Goal: Task Accomplishment & Management: Manage account settings

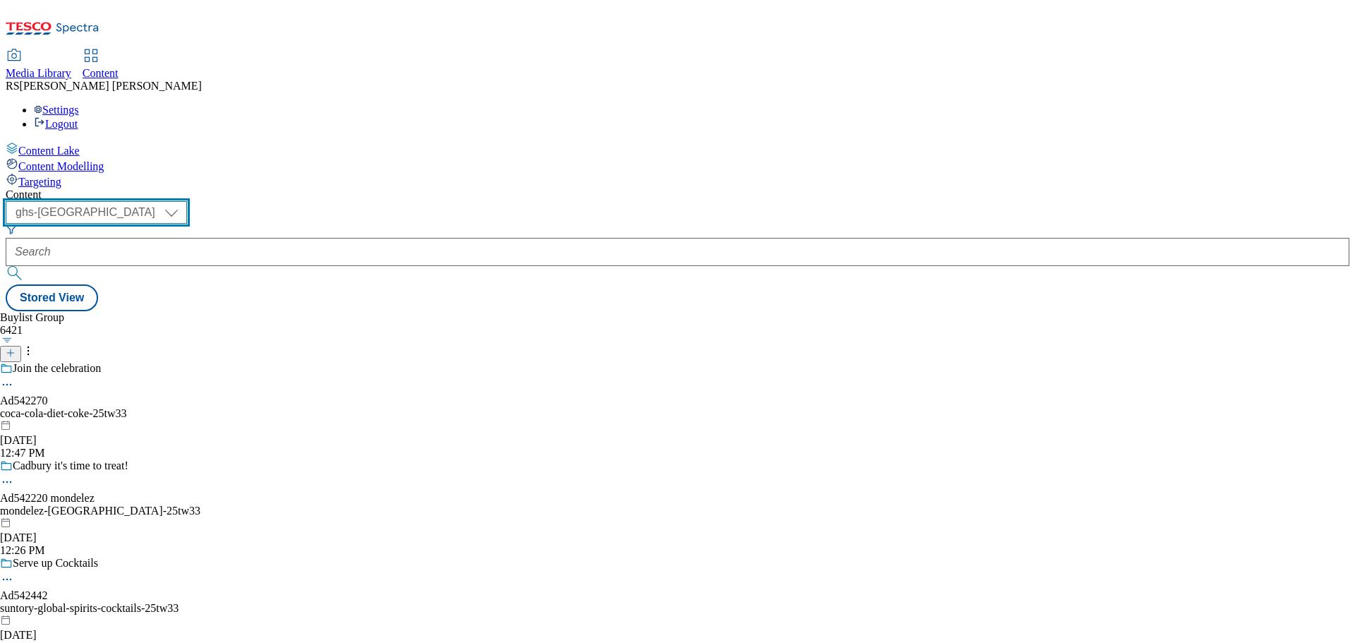
click at [187, 201] on select "ghs-roi ghs-uk" at bounding box center [96, 212] width 181 height 23
select select "ghs-roi"
click at [183, 201] on select "ghs-roi ghs-uk" at bounding box center [96, 212] width 181 height 23
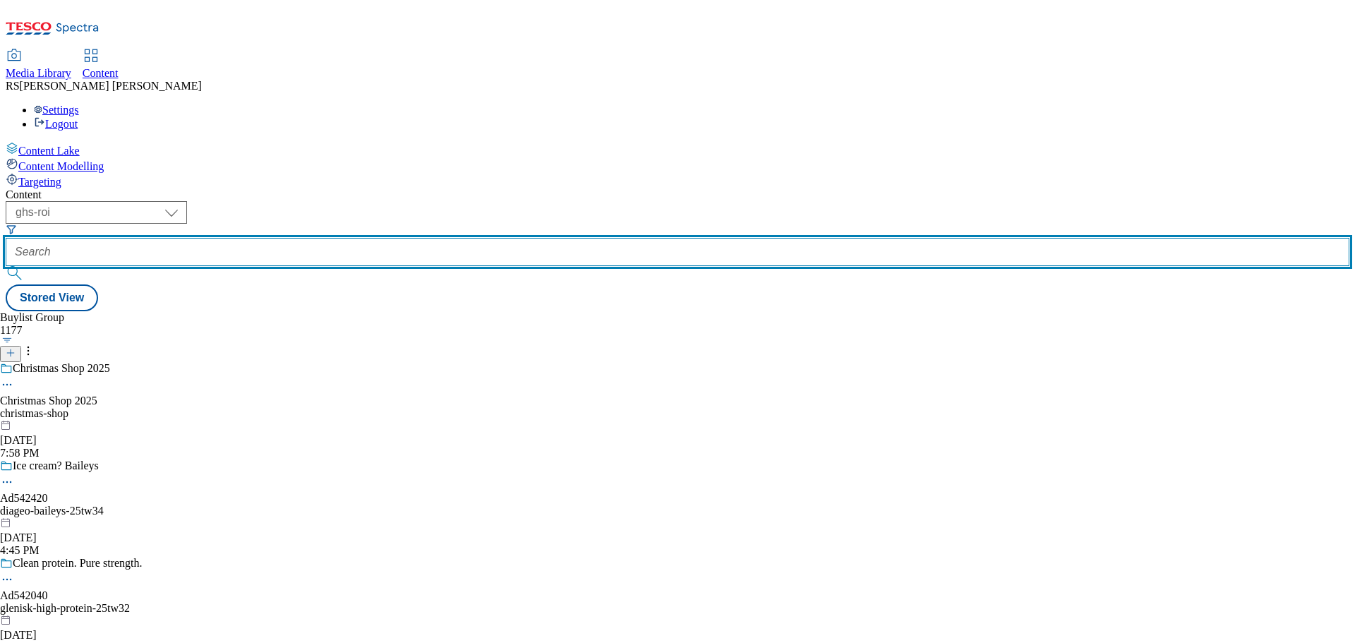
click at [327, 238] on input "text" at bounding box center [677, 252] width 1343 height 28
paste input "542344"
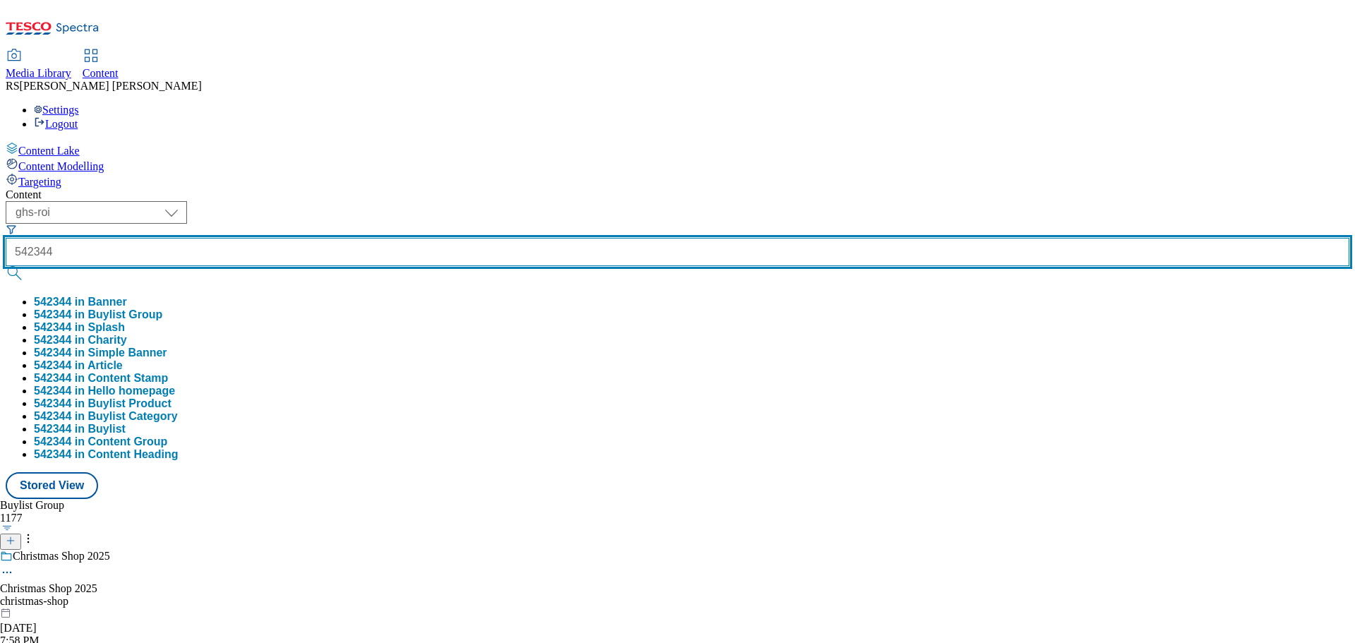
type input "542344"
click at [6, 266] on button "submit" at bounding box center [16, 273] width 20 height 14
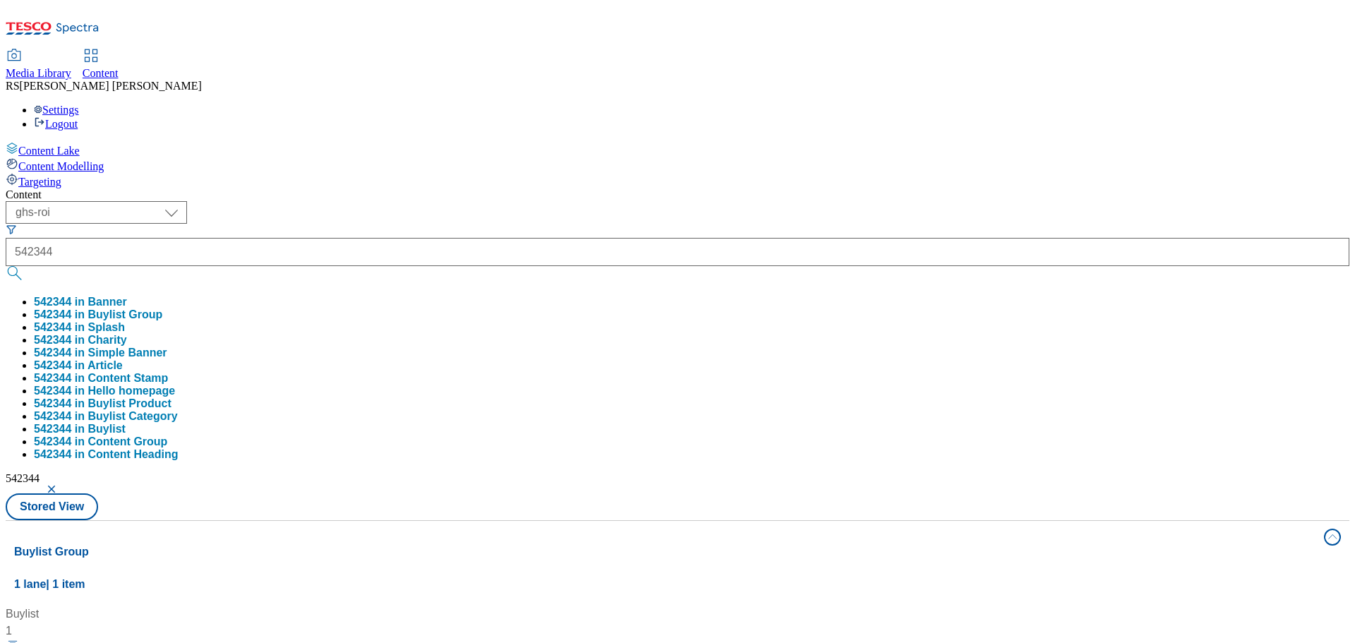
click at [602, 605] on div "Buylist 1 Ad542344 / pepsico-walkers-25tw32 / pepsico-walkers Sep 30, 2025 3:08…" at bounding box center [677, 605] width 1326 height 0
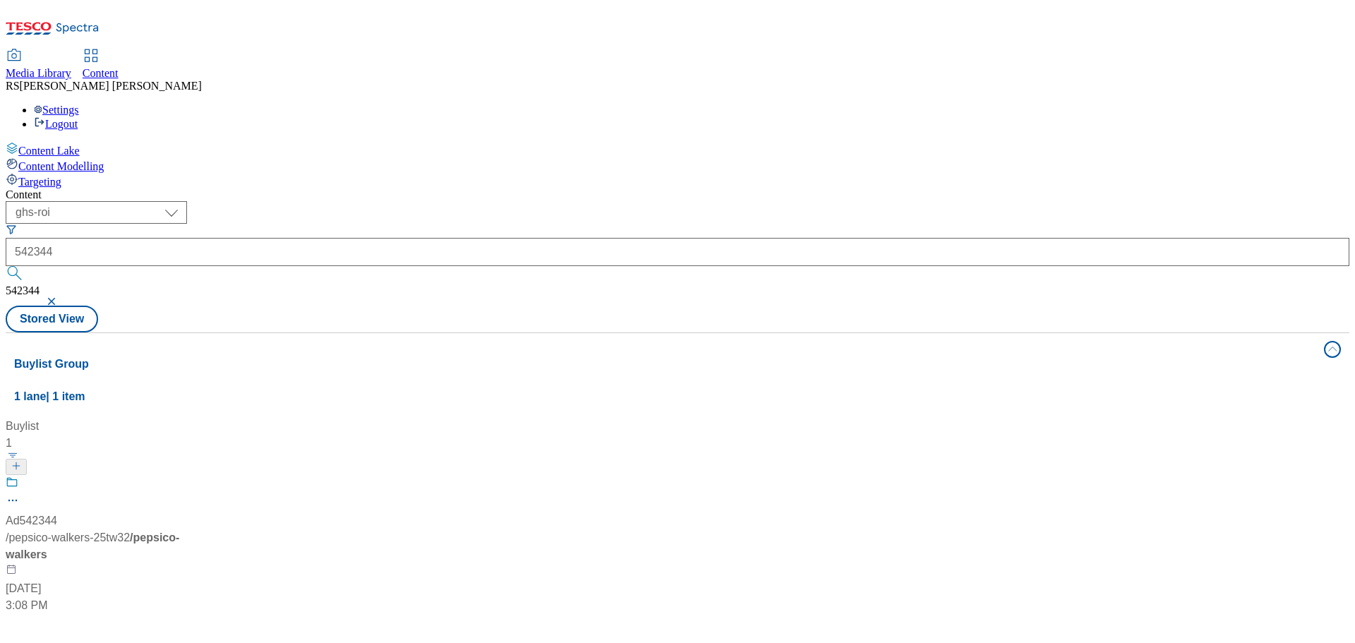
click at [182, 476] on div "Ad542344 / pepsico-walkers-25tw32 / pepsico-walkers Sep 30, 2025 3:08 PM" at bounding box center [94, 545] width 176 height 138
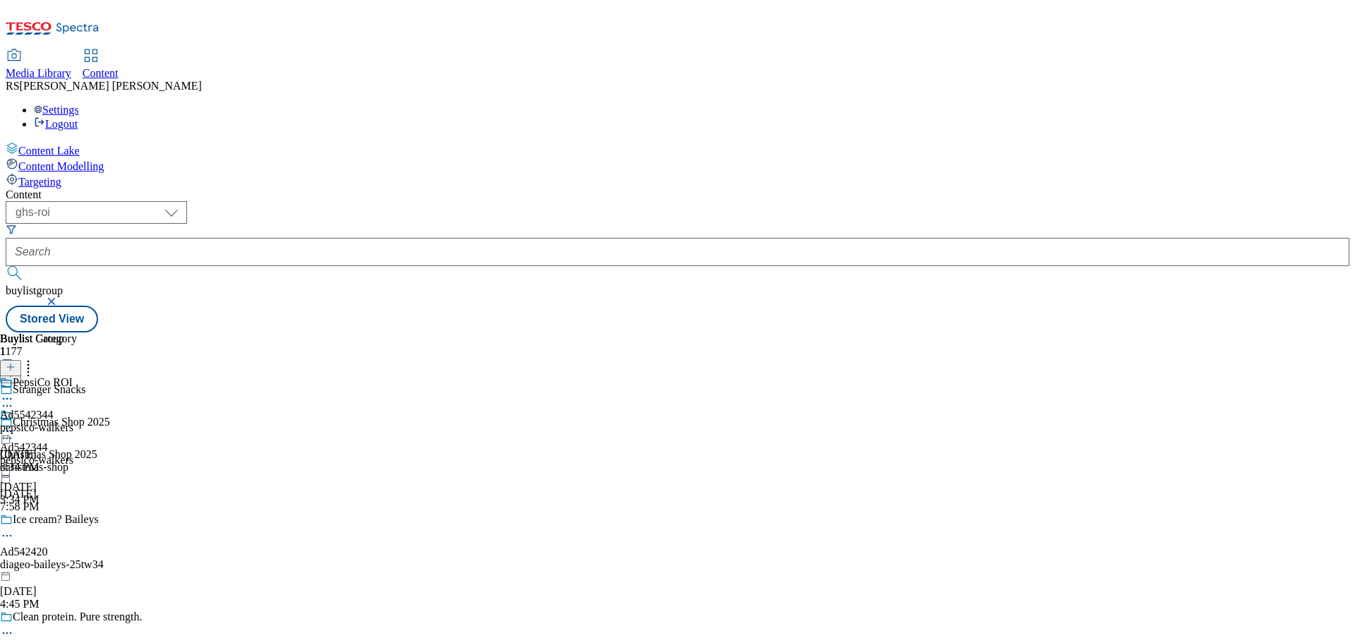
click at [77, 376] on div "PepsiCo ROI" at bounding box center [38, 392] width 77 height 32
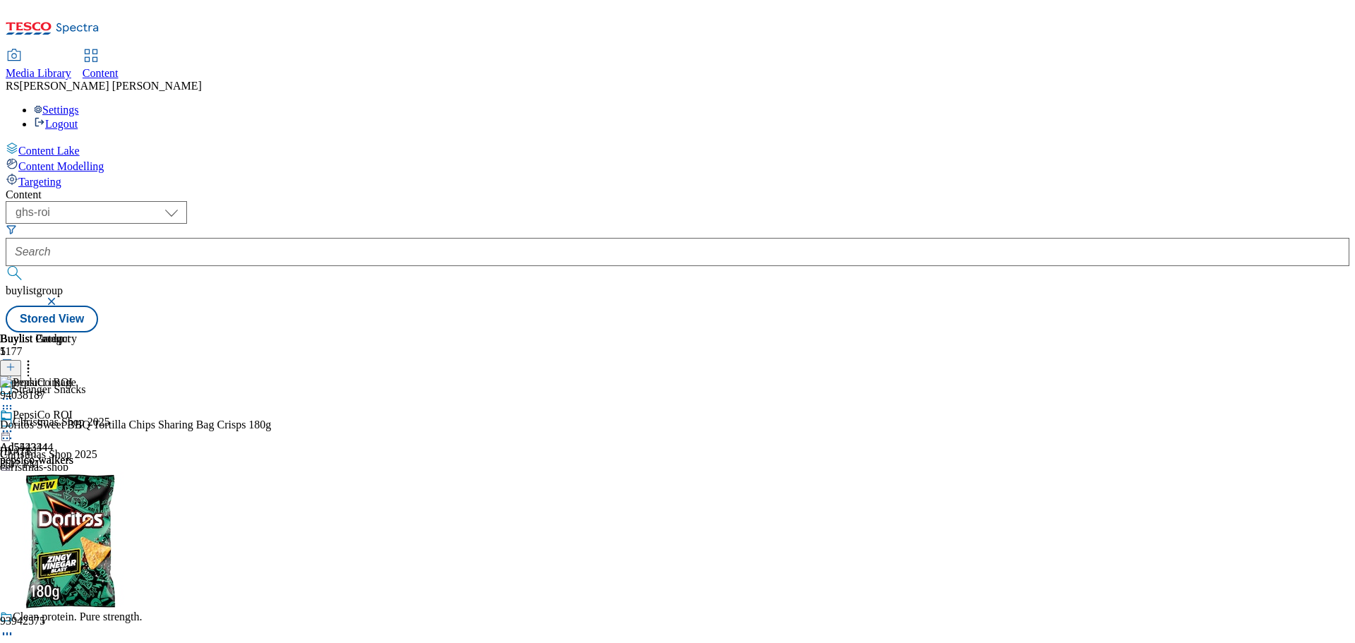
click at [35, 358] on icon at bounding box center [28, 365] width 14 height 14
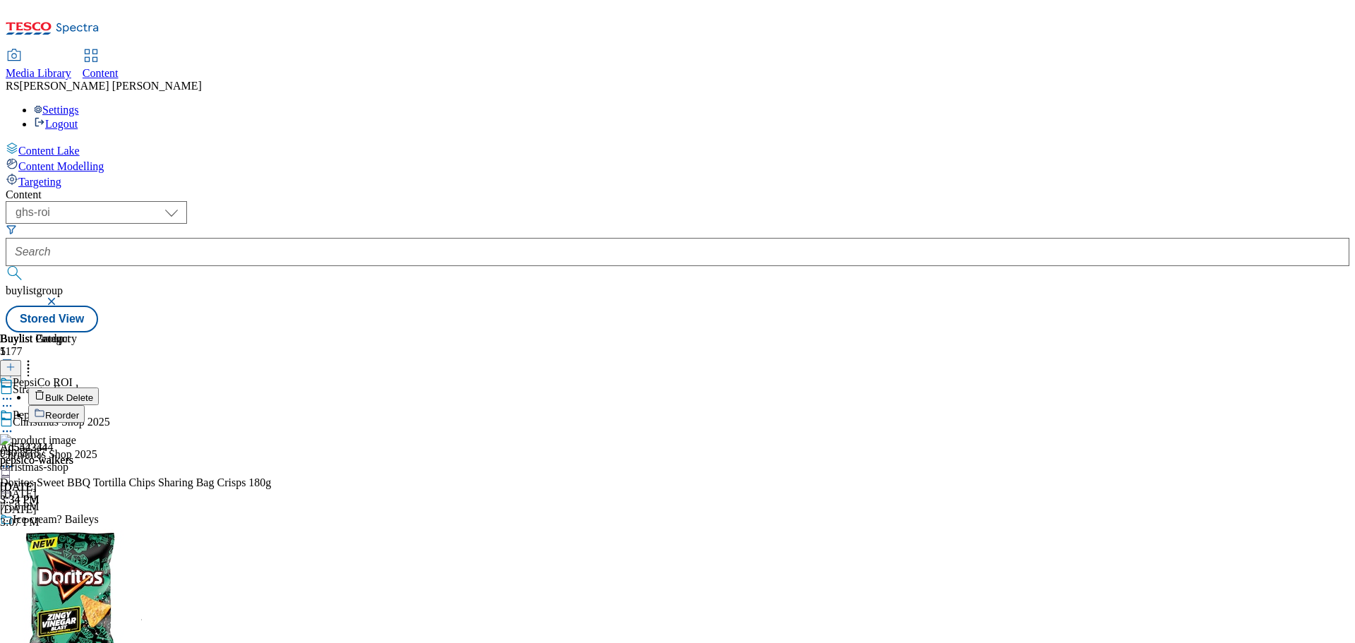
click at [99, 387] on button "Bulk Delete" at bounding box center [63, 396] width 71 height 18
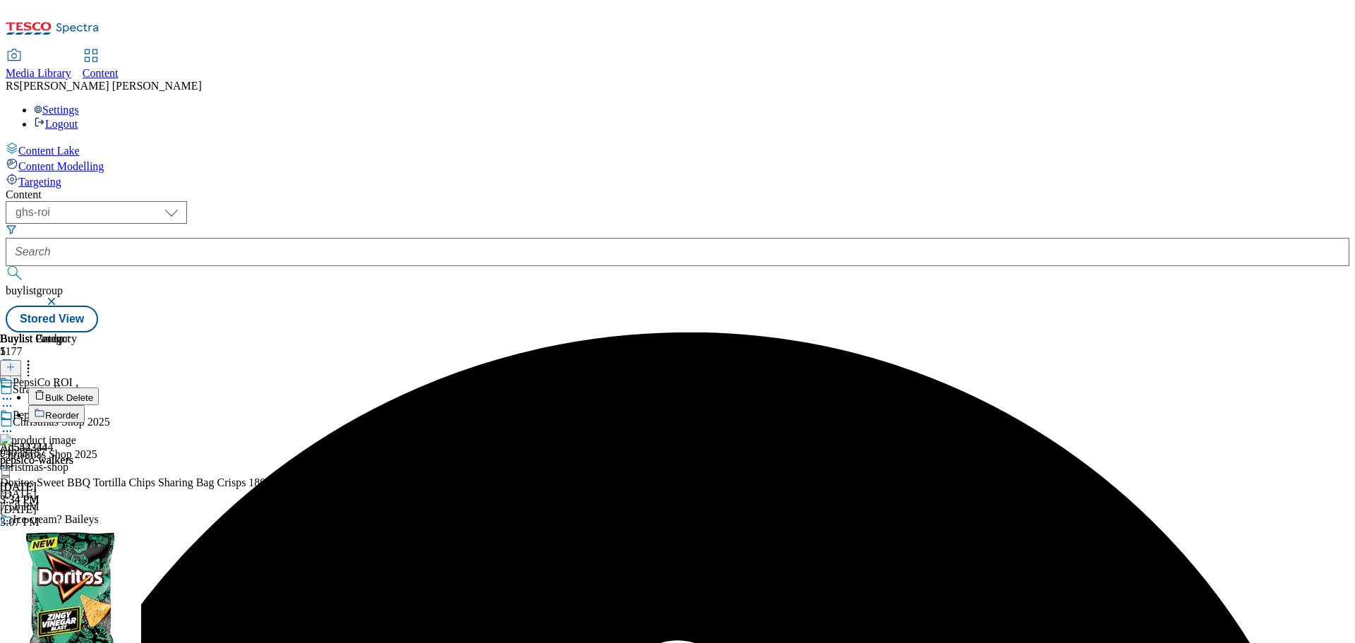
click at [8, 430] on circle at bounding box center [7, 431] width 2 height 2
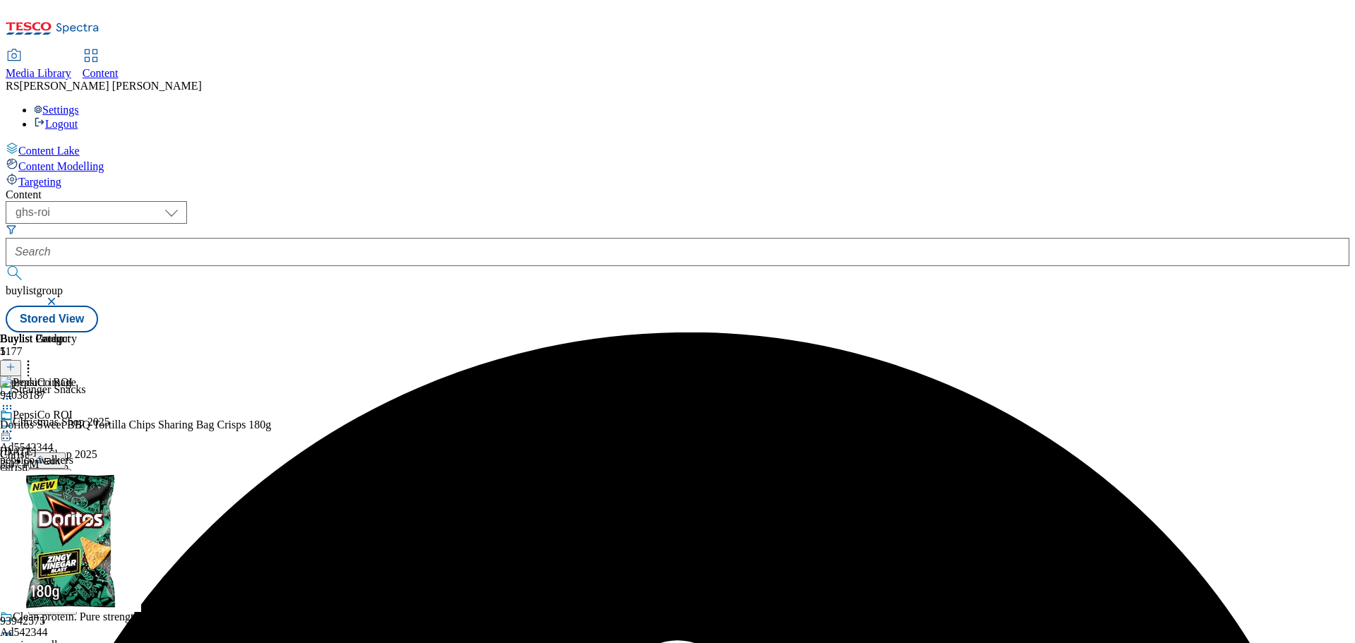
click at [89, 586] on span "Un-publish" at bounding box center [66, 591] width 45 height 11
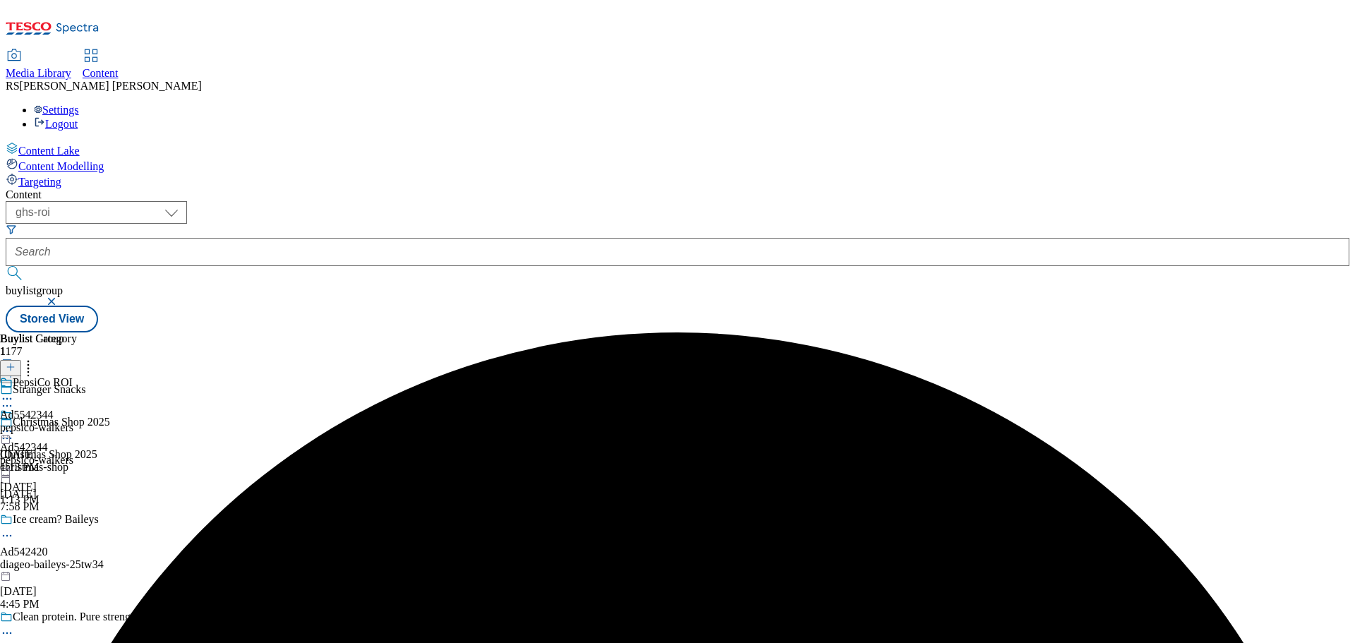
click at [77, 376] on div "PepsiCo ROI Ad5542344 pepsico-walkers Oct 3, 2025 1:13 PM" at bounding box center [38, 424] width 77 height 97
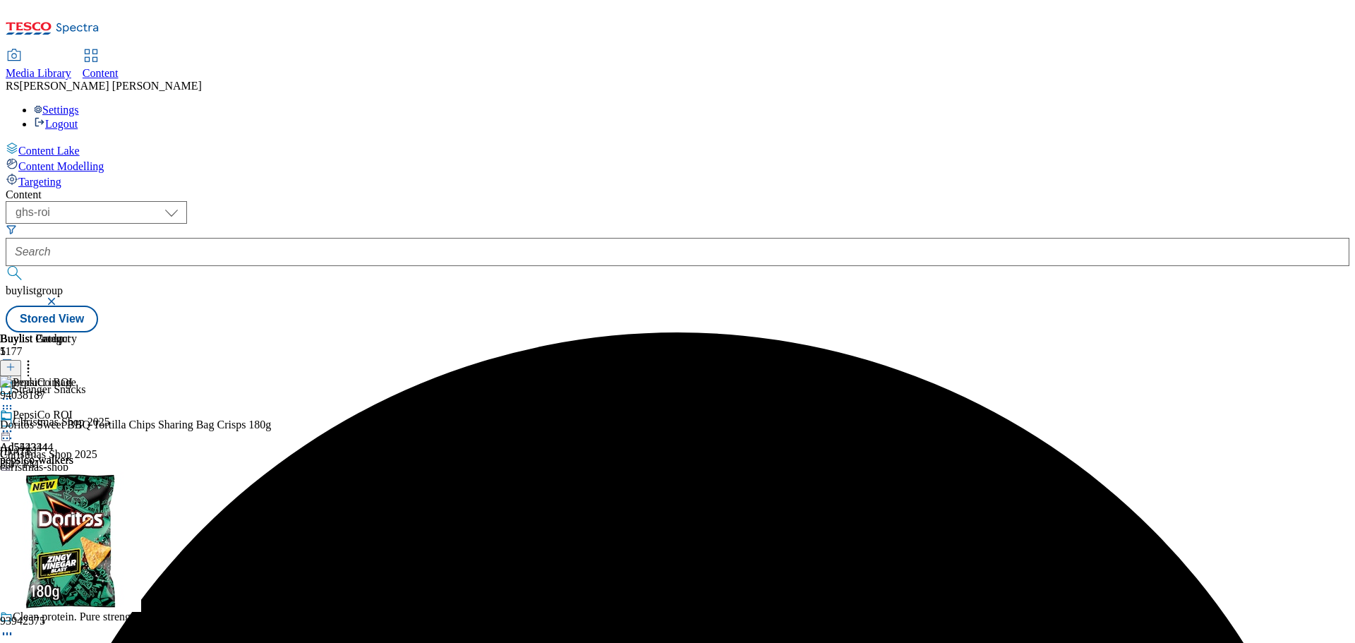
click at [35, 358] on icon at bounding box center [28, 365] width 14 height 14
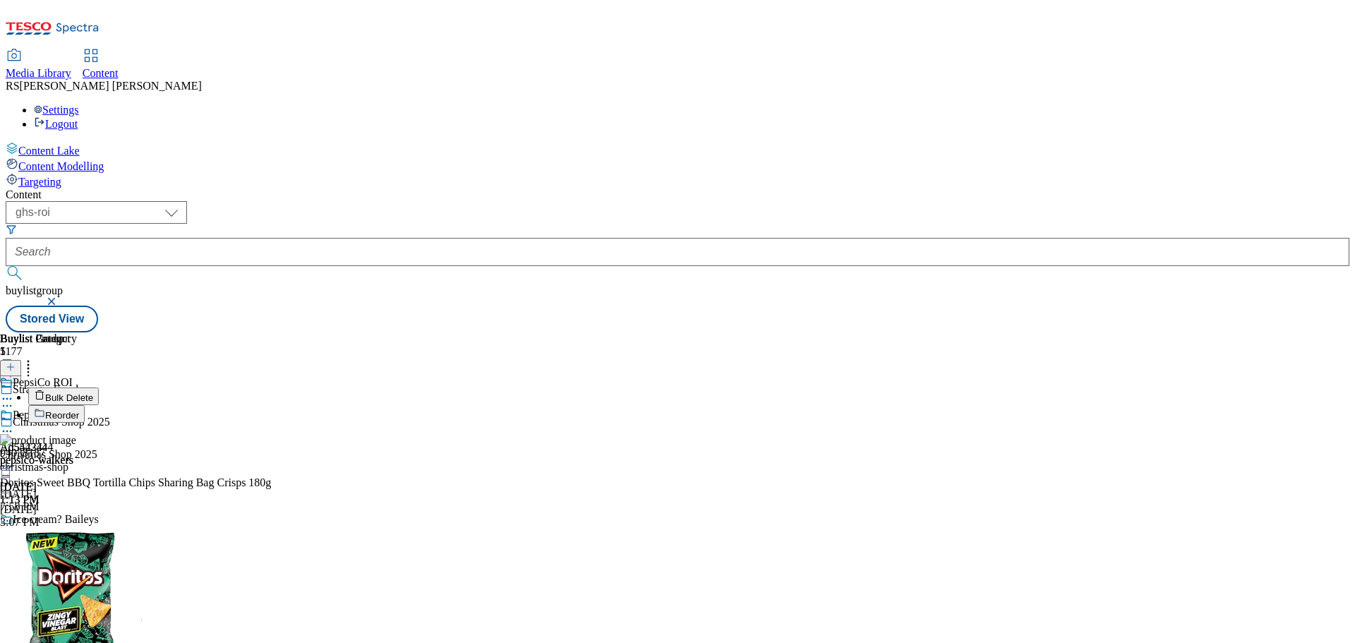
click at [99, 387] on button "Bulk Delete" at bounding box center [63, 396] width 71 height 18
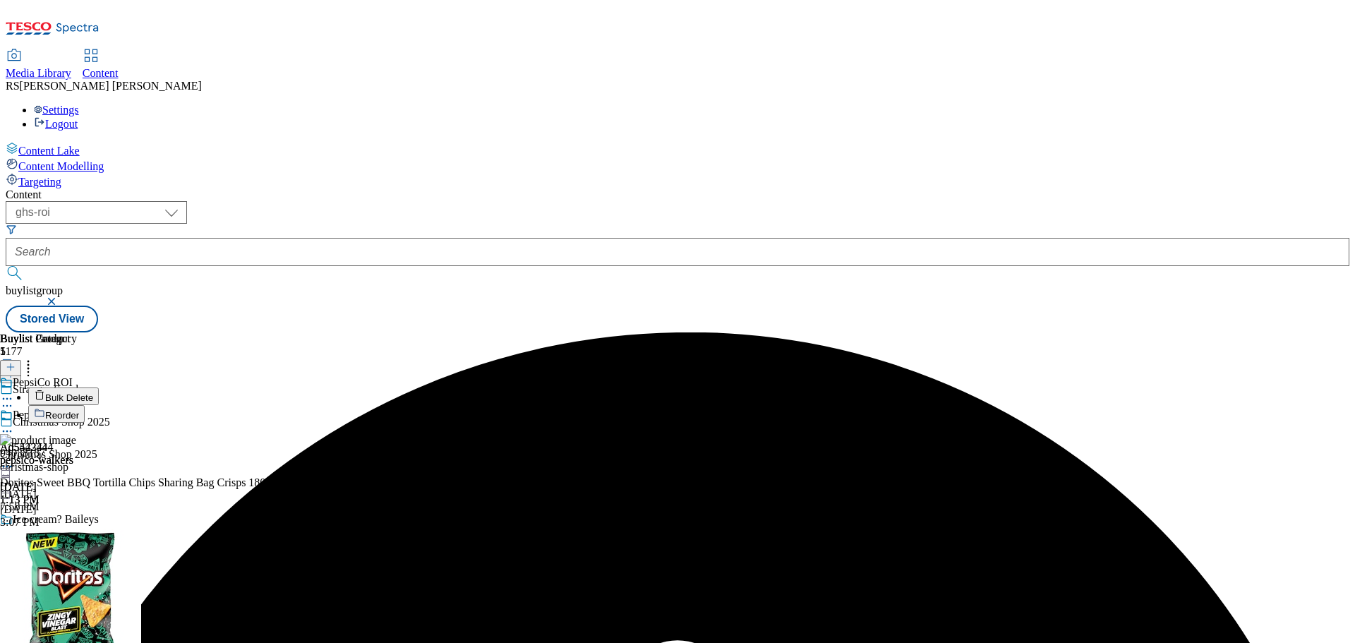
click at [14, 424] on icon at bounding box center [7, 431] width 14 height 14
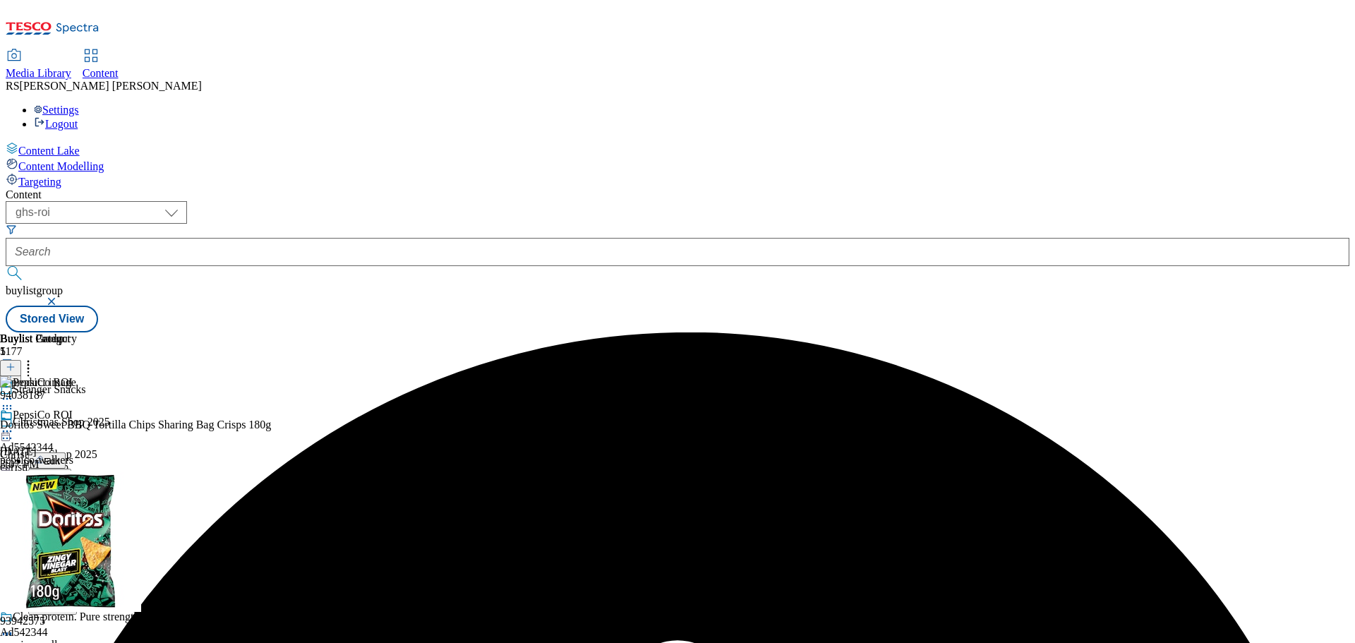
click at [91, 537] on span "Un-preview" at bounding box center [67, 542] width 47 height 11
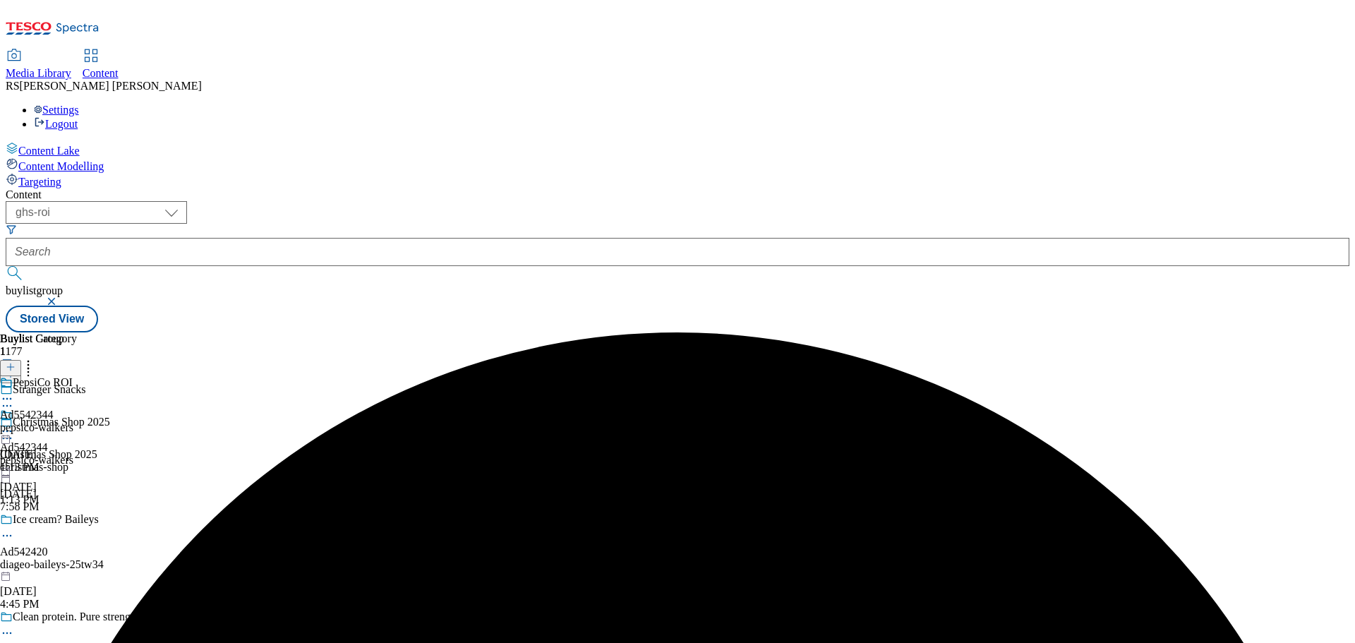
click at [77, 421] on div "pepsico-walkers" at bounding box center [38, 427] width 77 height 13
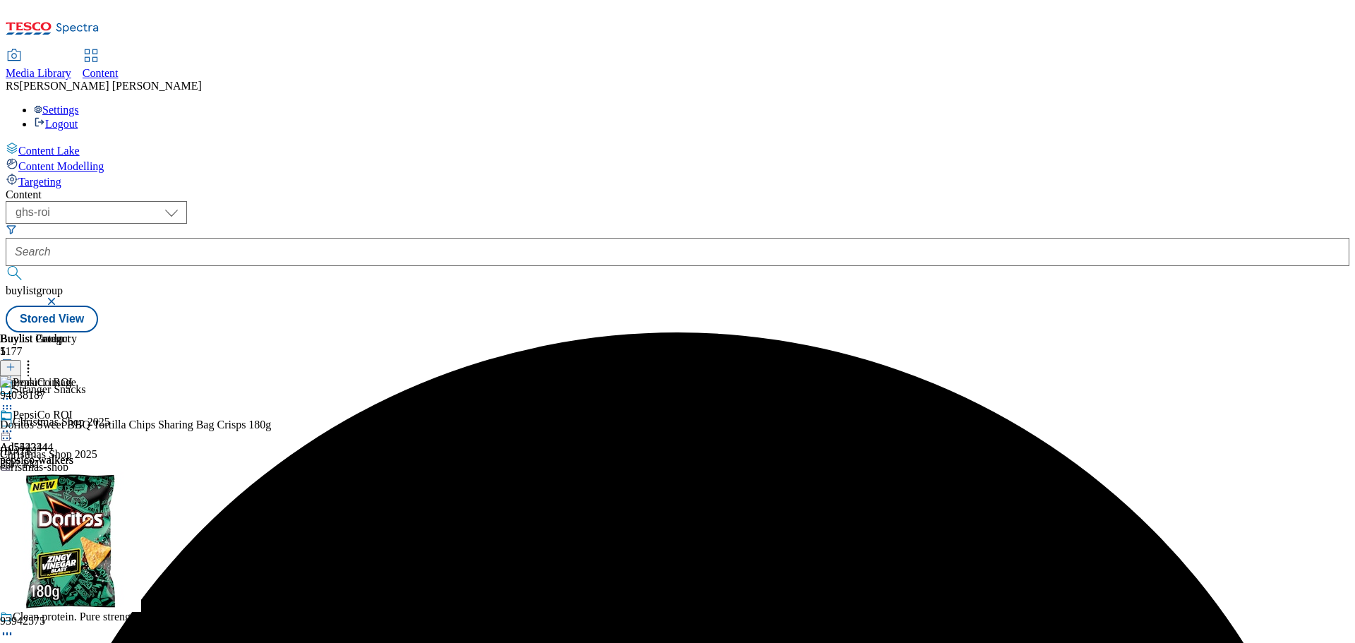
click at [35, 358] on icon at bounding box center [28, 365] width 14 height 14
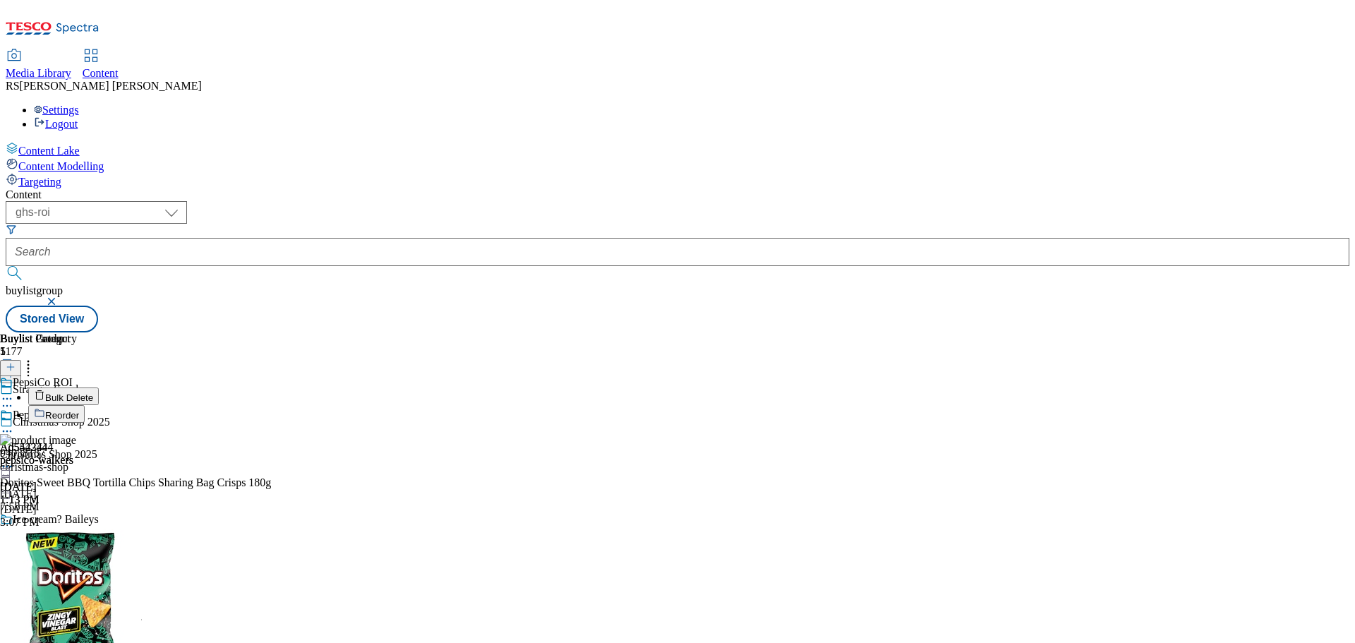
click at [93, 392] on span "Bulk Delete" at bounding box center [69, 397] width 48 height 11
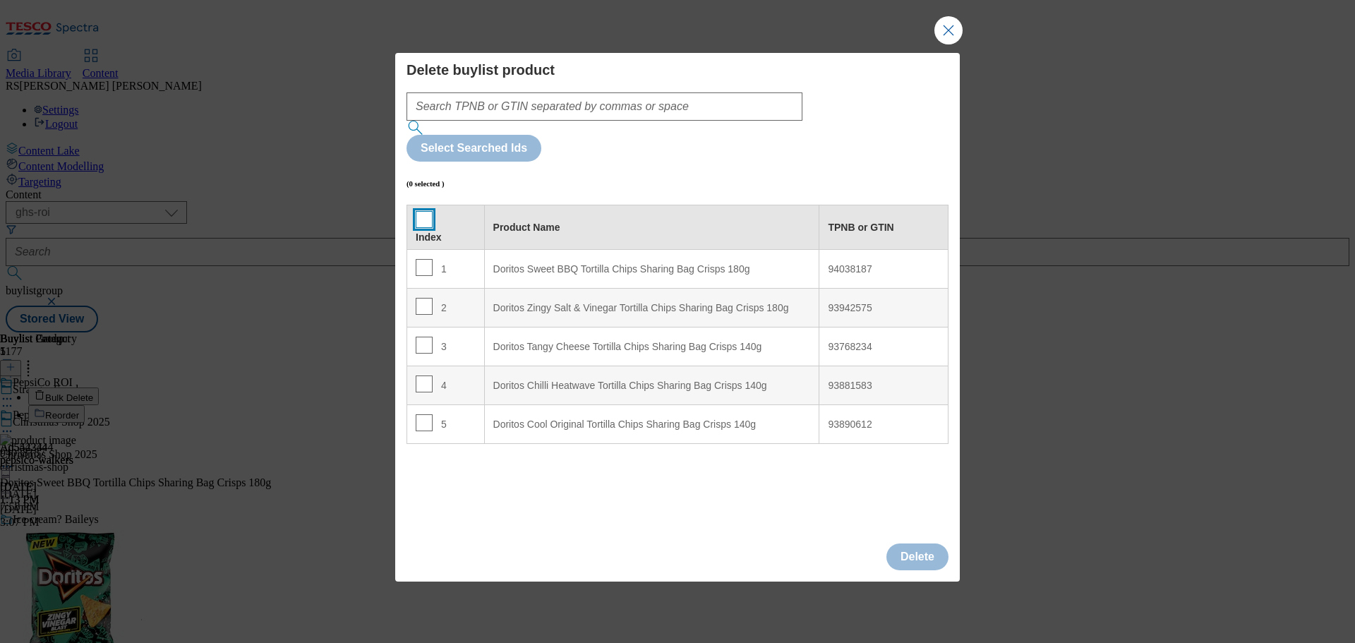
click at [429, 211] on input "Modal" at bounding box center [424, 219] width 17 height 17
checkbox input "true"
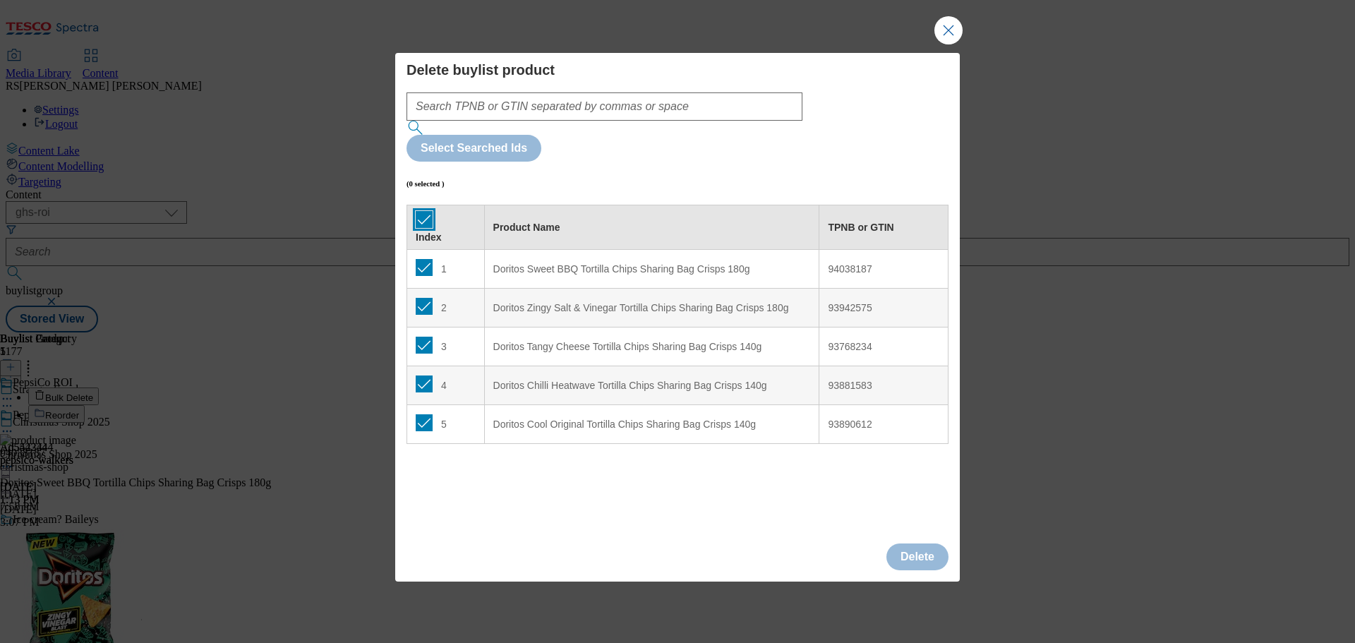
checkbox input "true"
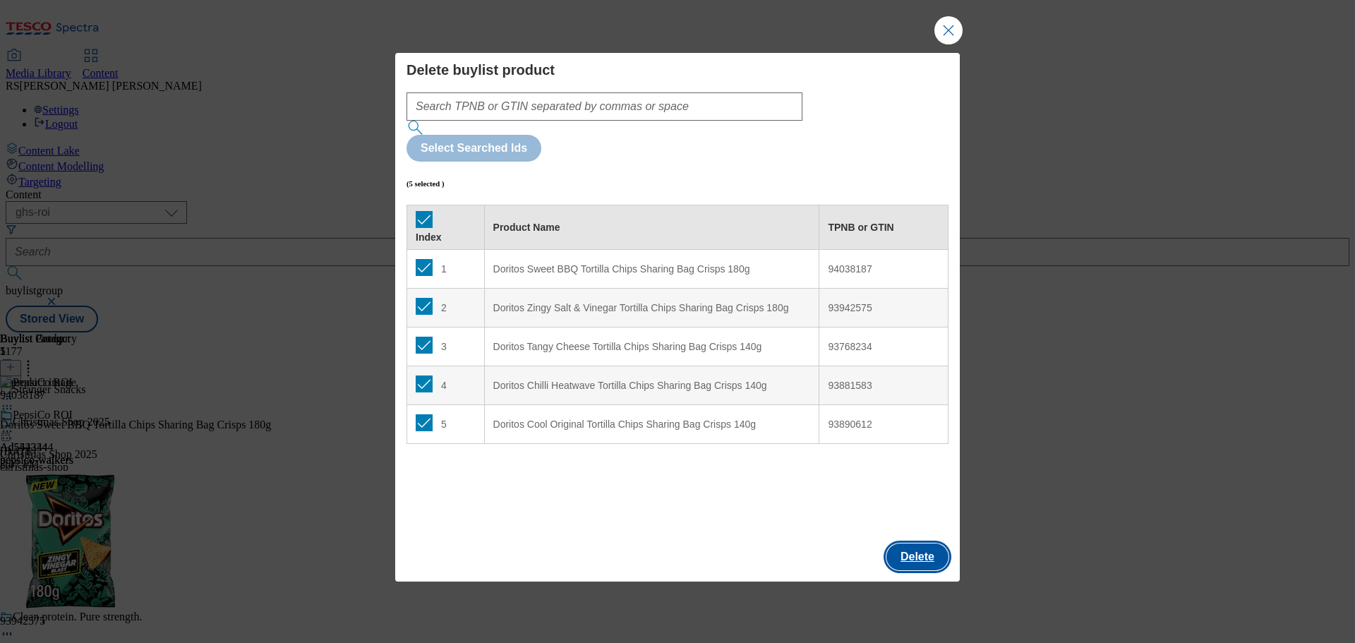
click at [904, 543] on button "Delete" at bounding box center [917, 556] width 62 height 27
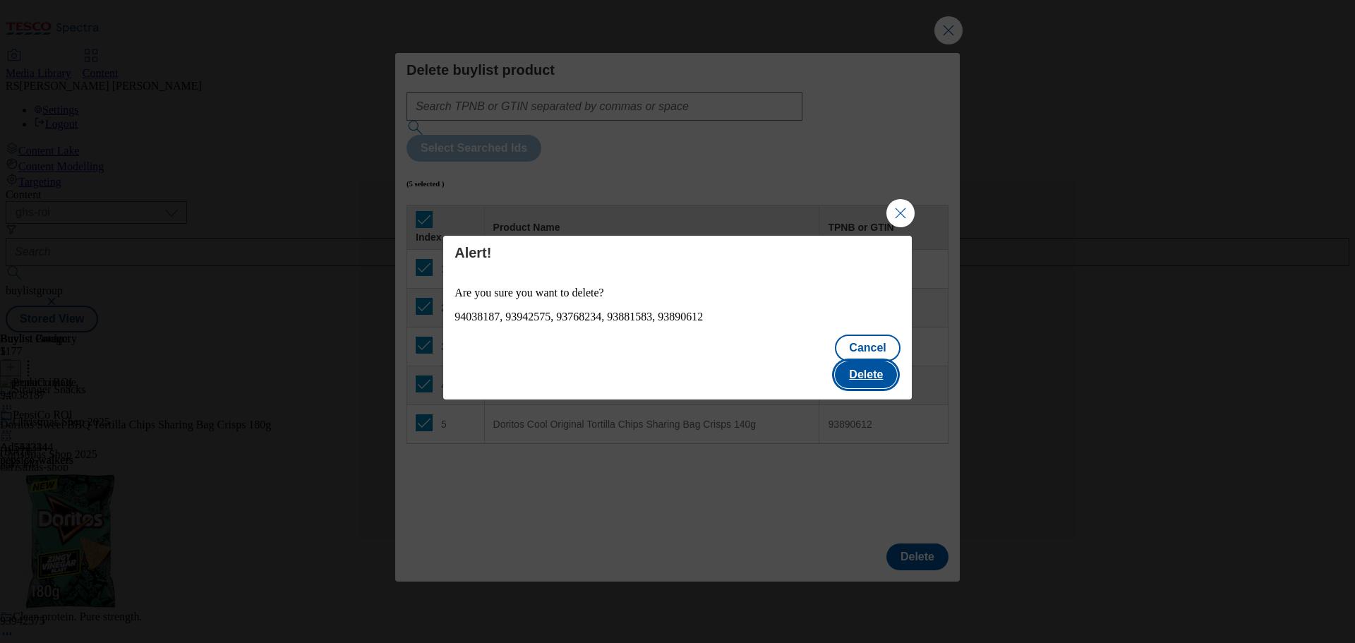
click at [877, 361] on button "Delete" at bounding box center [866, 374] width 62 height 27
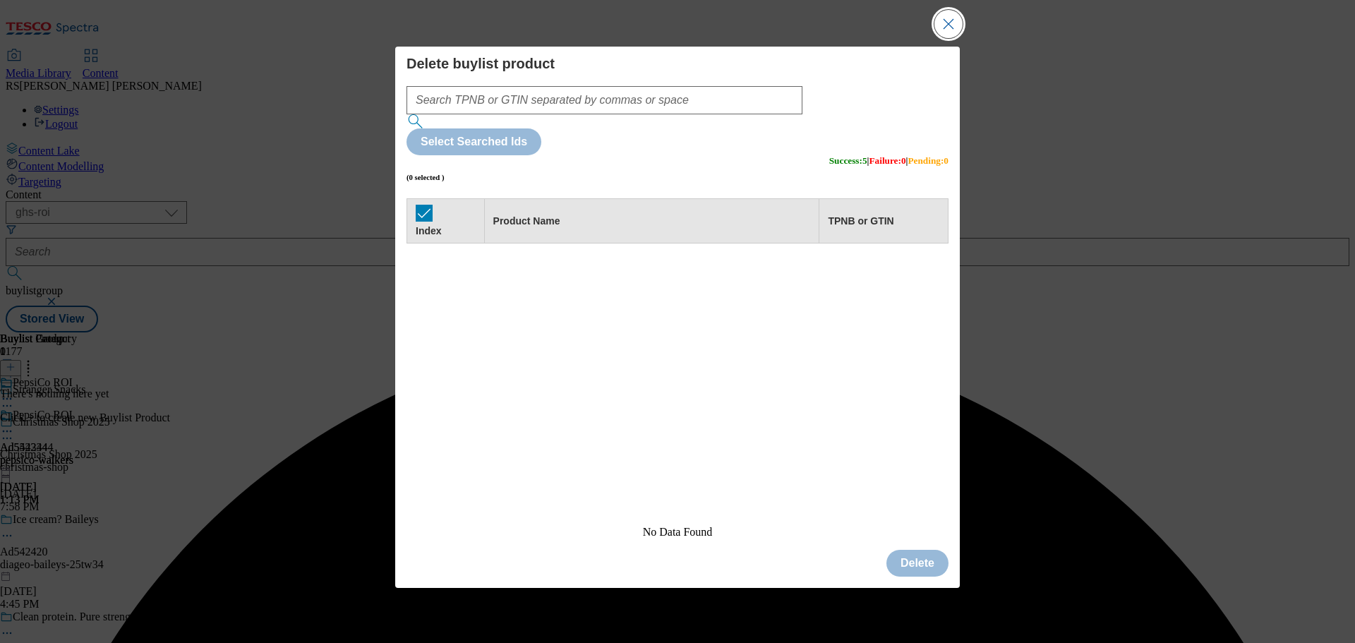
click at [945, 38] on button "Close Modal" at bounding box center [948, 24] width 28 height 28
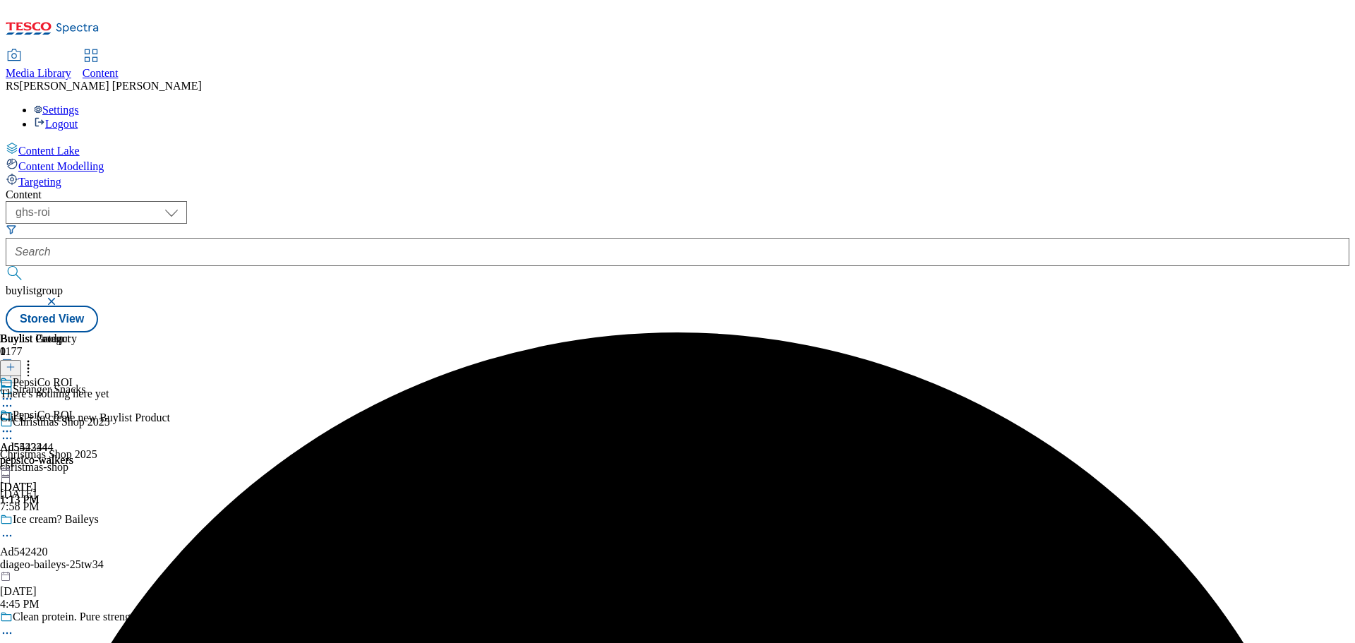
click at [16, 362] on icon at bounding box center [11, 367] width 10 height 10
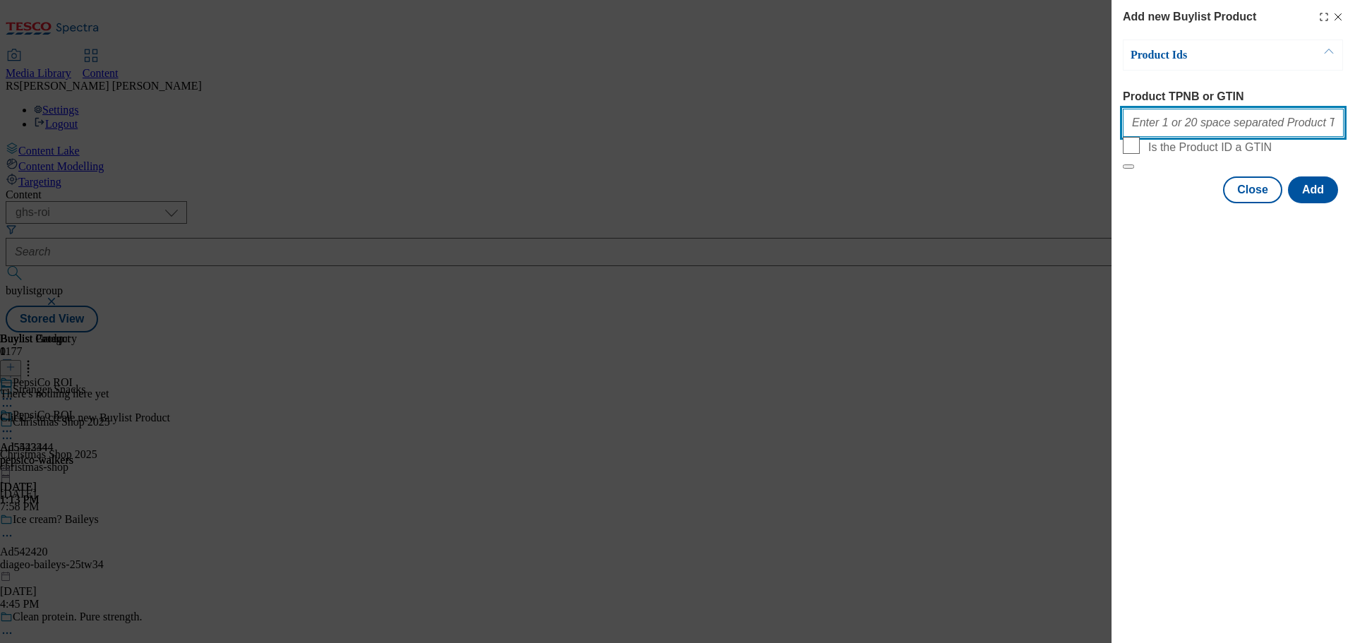
click at [1171, 131] on input "Product TPNB or GTIN" at bounding box center [1232, 123] width 221 height 28
paste input "89919068 89609429, 89919068 89609429, 89919068 89609429, 89919068 89609429, 899…"
type input "89919068 89609429, 89919068 89609429, 89919068 89609429, 89919068 89609429, 899…"
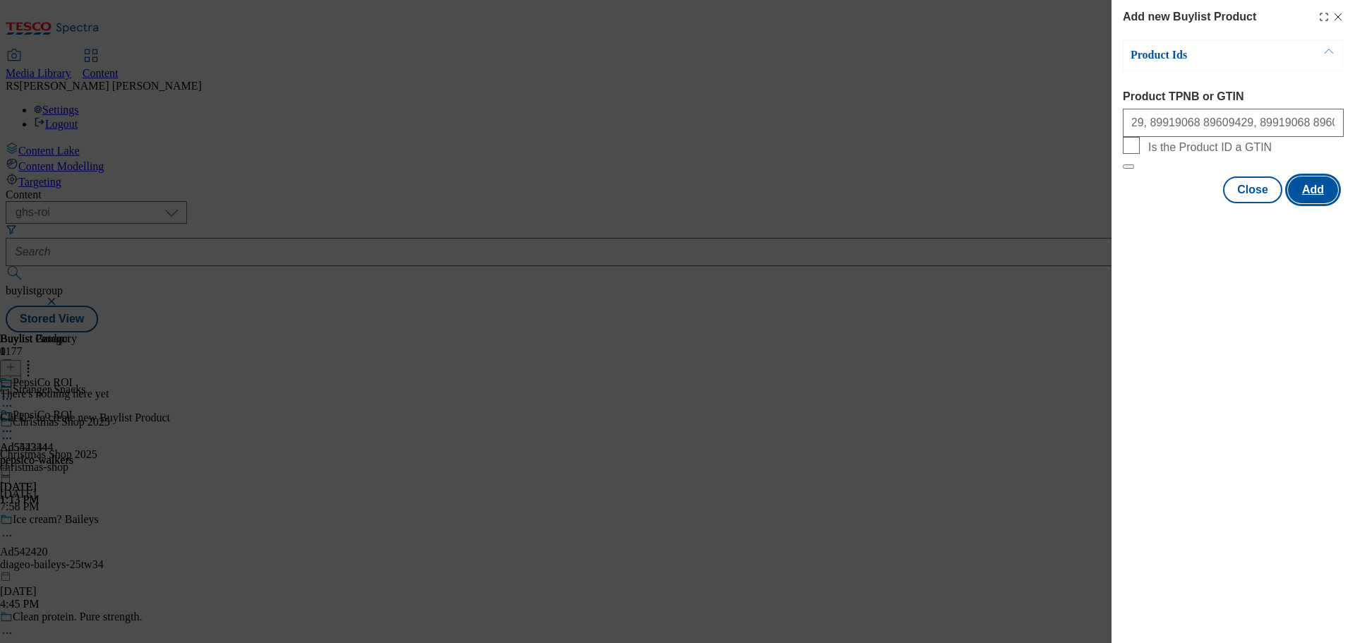
click at [1306, 203] on button "Add" at bounding box center [1313, 189] width 50 height 27
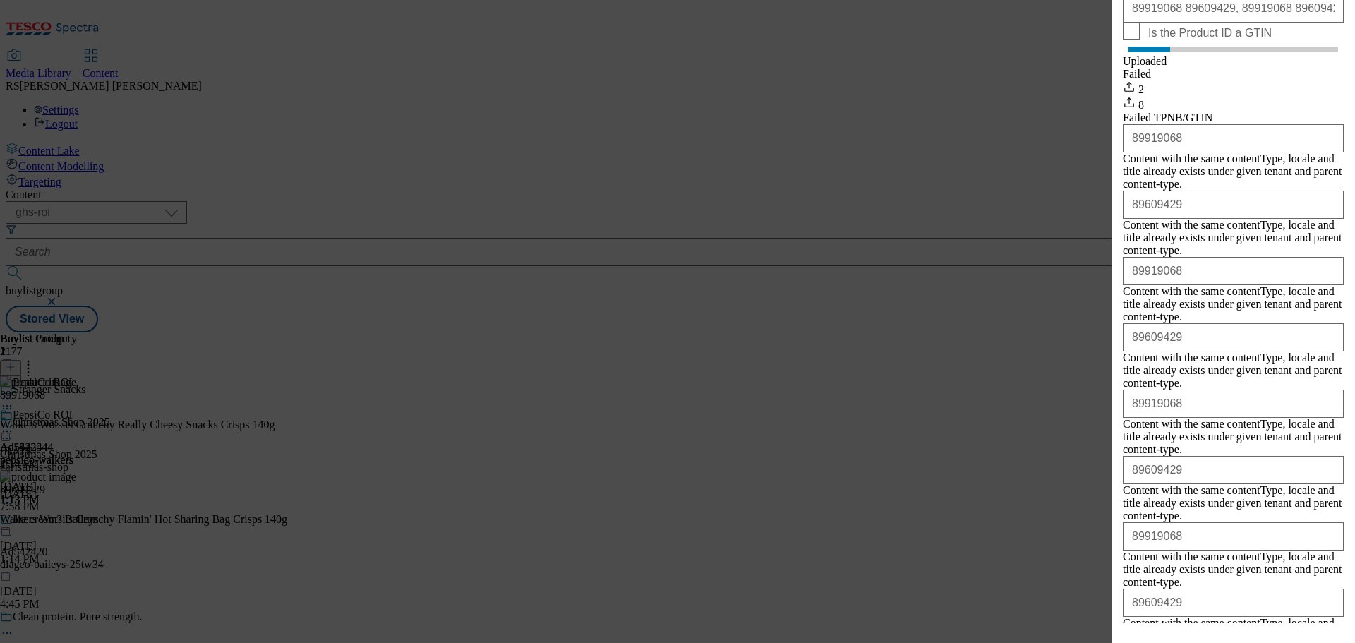
scroll to position [128, 0]
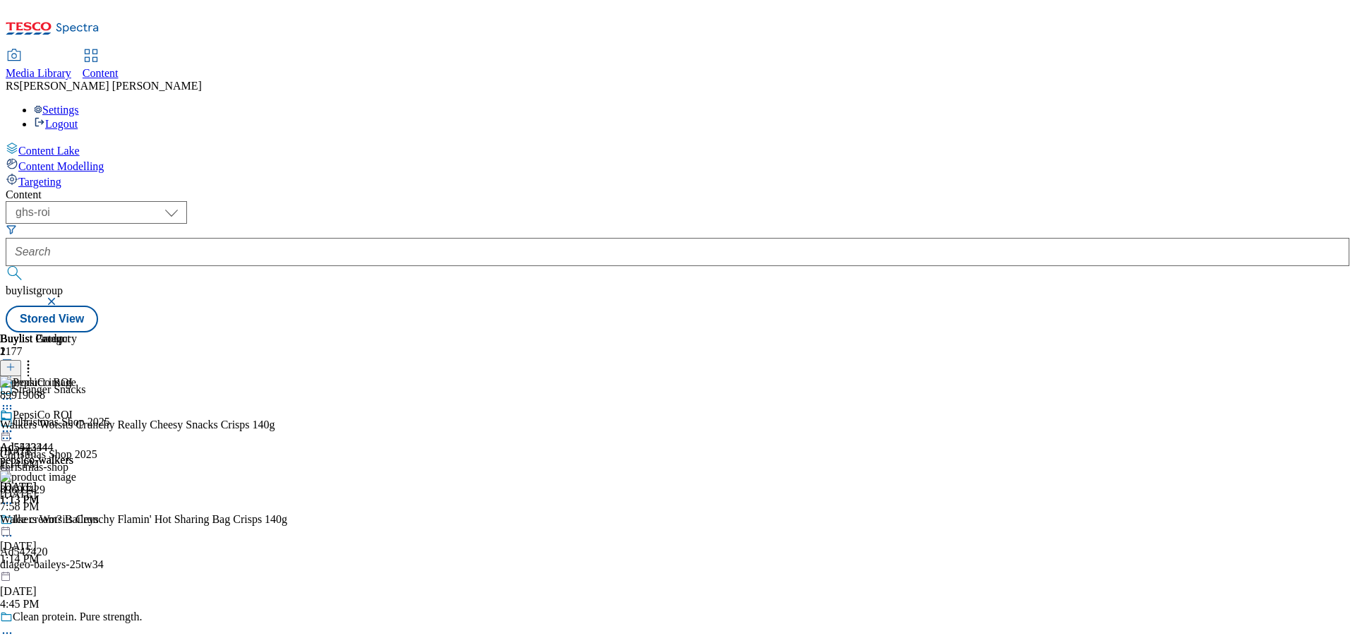
click at [14, 399] on icon at bounding box center [7, 406] width 14 height 14
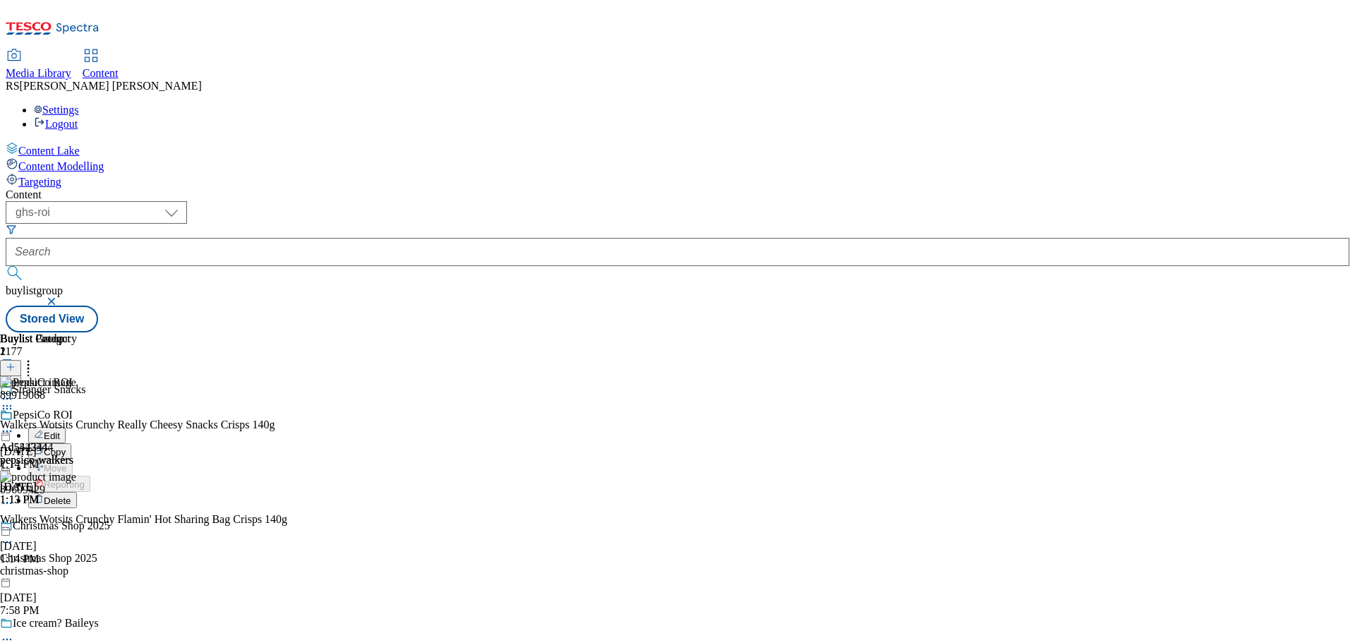
click at [66, 427] on button "Edit" at bounding box center [46, 435] width 37 height 16
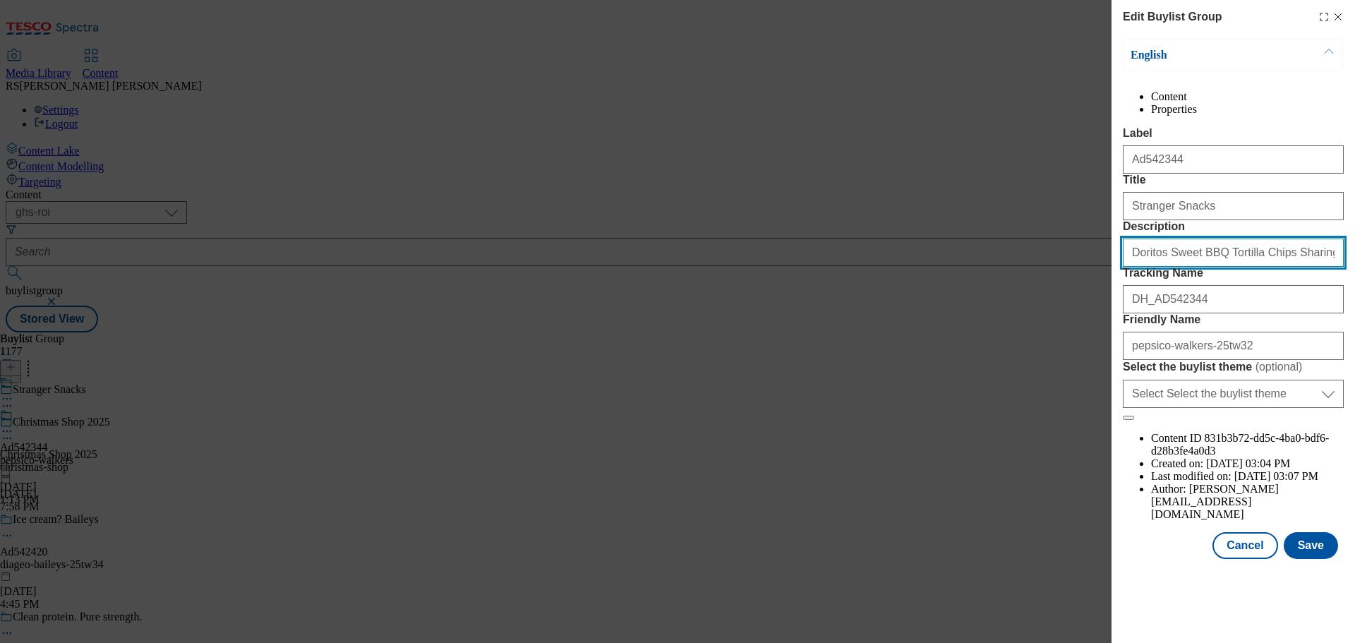
click at [1176, 267] on input "Doritos Sweet BBQ Tortilla Chips Sharing Bag Crisps 180g" at bounding box center [1232, 252] width 221 height 28
paste input "Walkers Wotsits Crunchy Really Cheesy Snacks Crisps 14"
type input "Walkers Wotsits Crunchy Really Cheesy Snacks Crisps 140g"
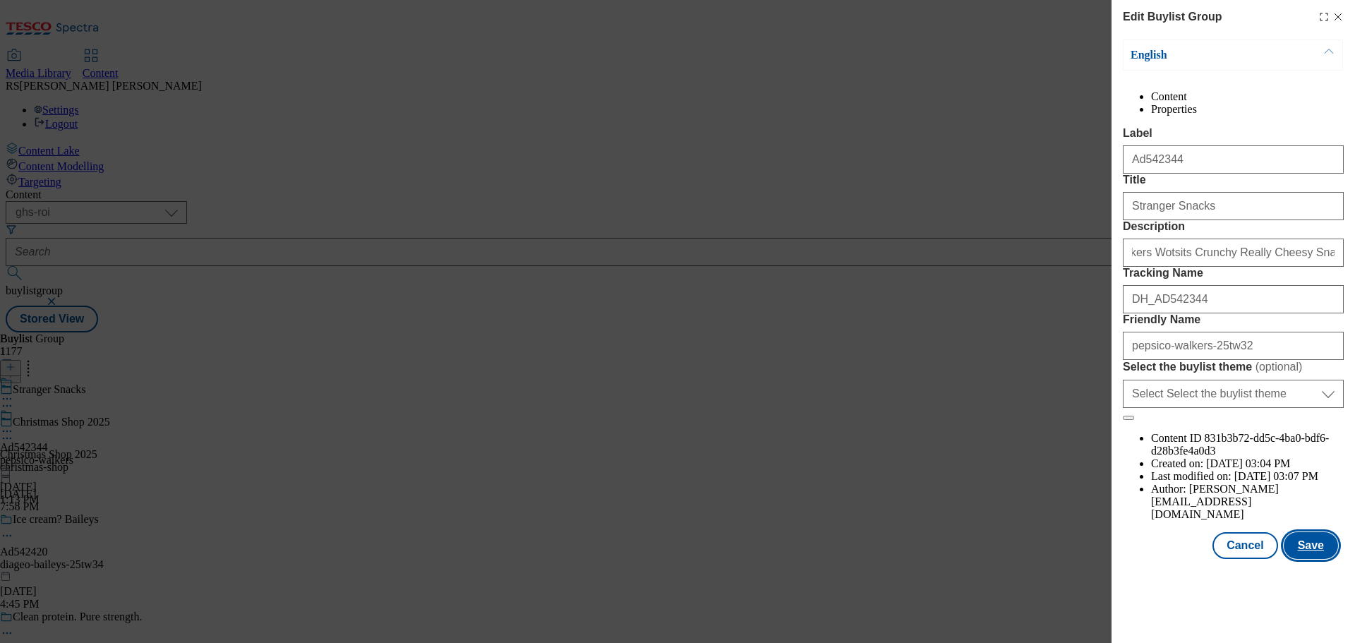
click at [1309, 559] on button "Save" at bounding box center [1310, 545] width 54 height 27
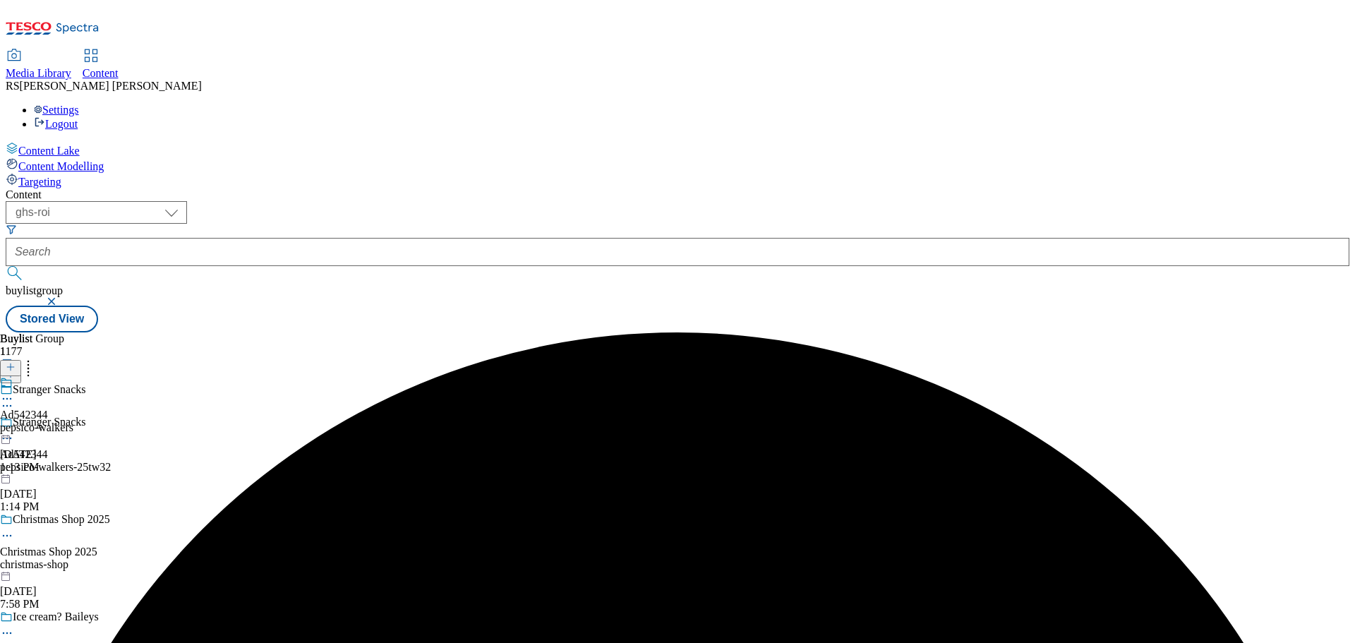
click at [14, 392] on icon at bounding box center [7, 399] width 14 height 14
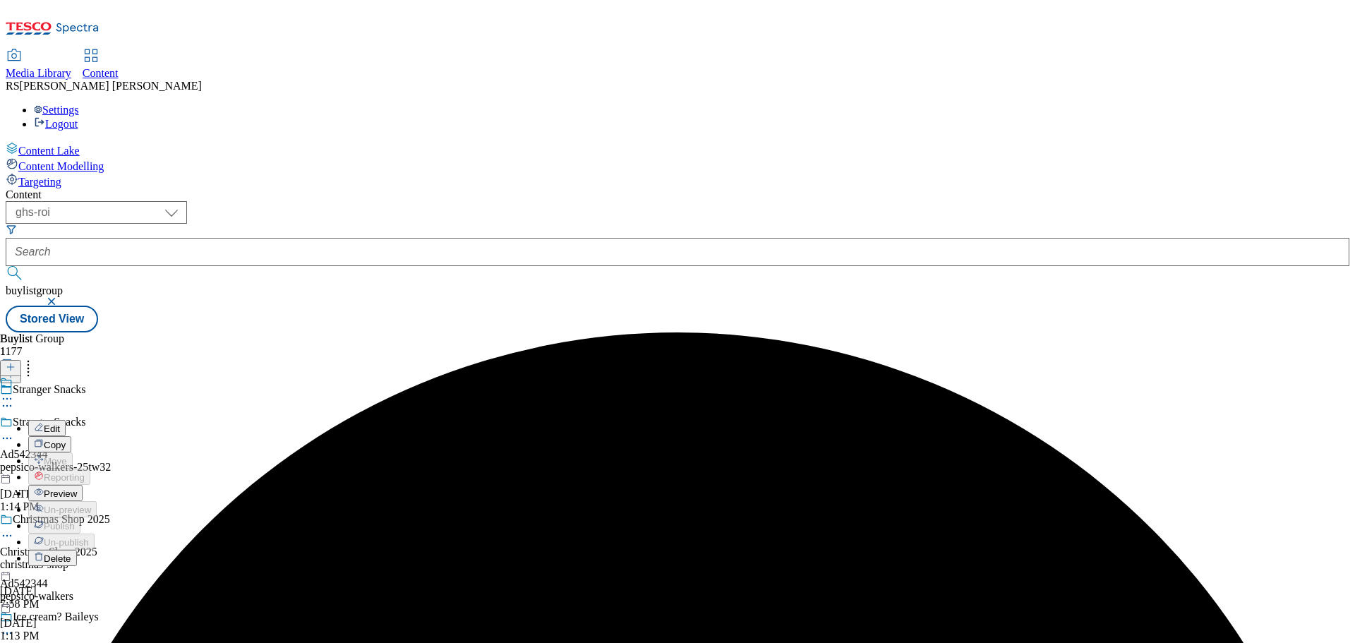
click at [66, 420] on button "Edit" at bounding box center [46, 428] width 37 height 16
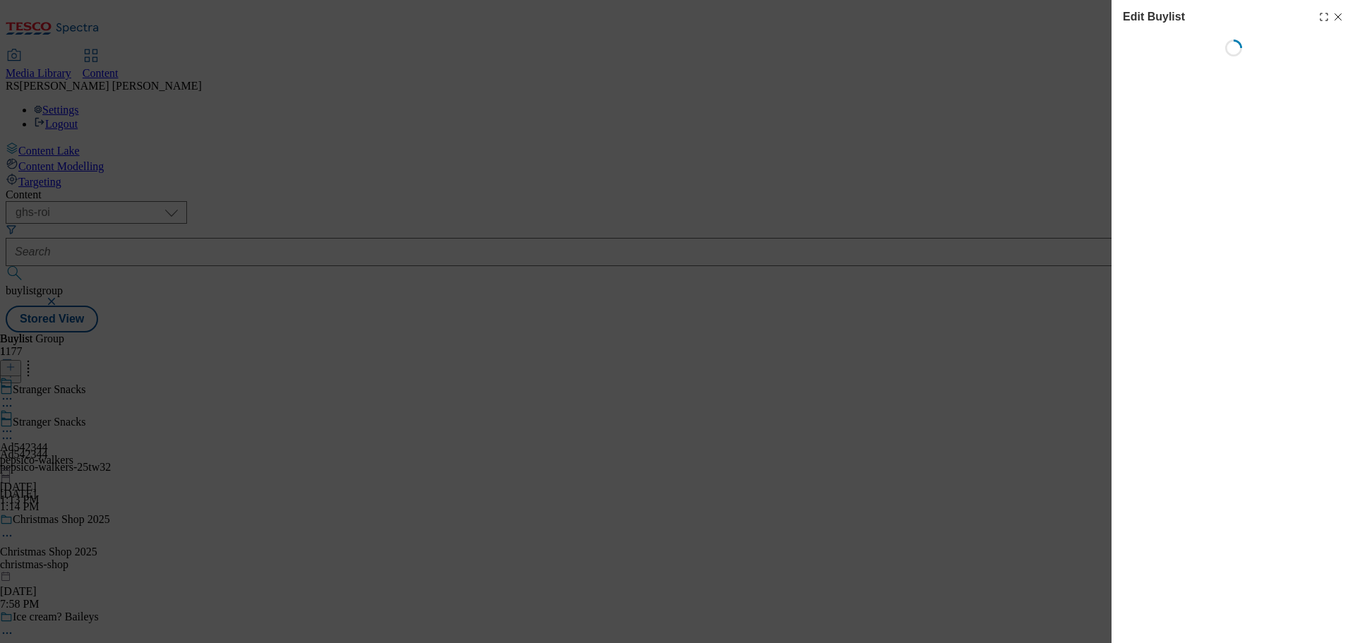
select select "tactical"
select select "supplier funded short term 1-3 weeks"
select select "dunnhumby"
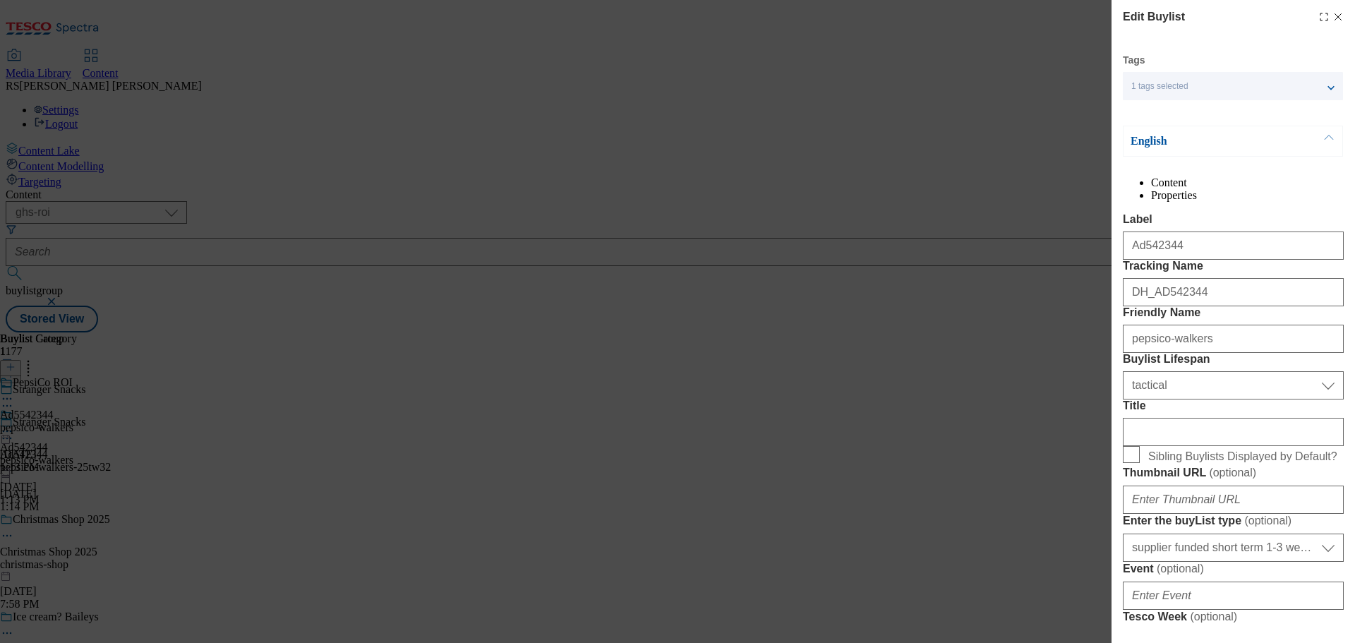
select select "Banner"
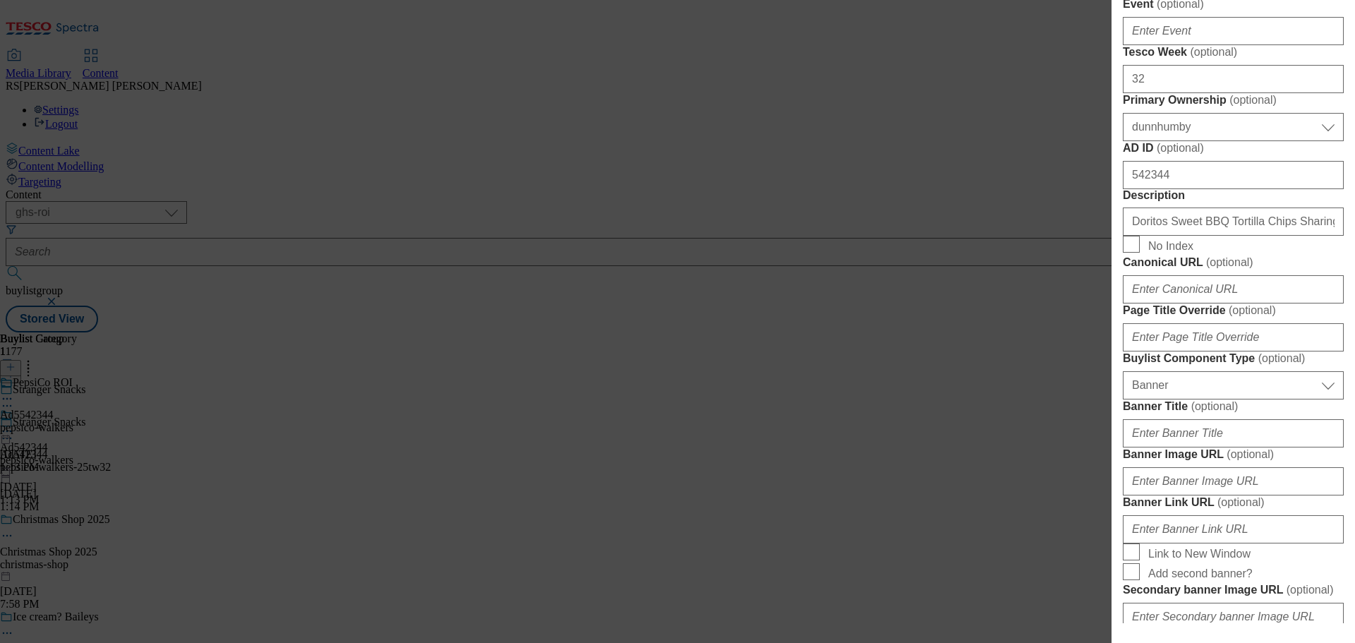
scroll to position [705, 0]
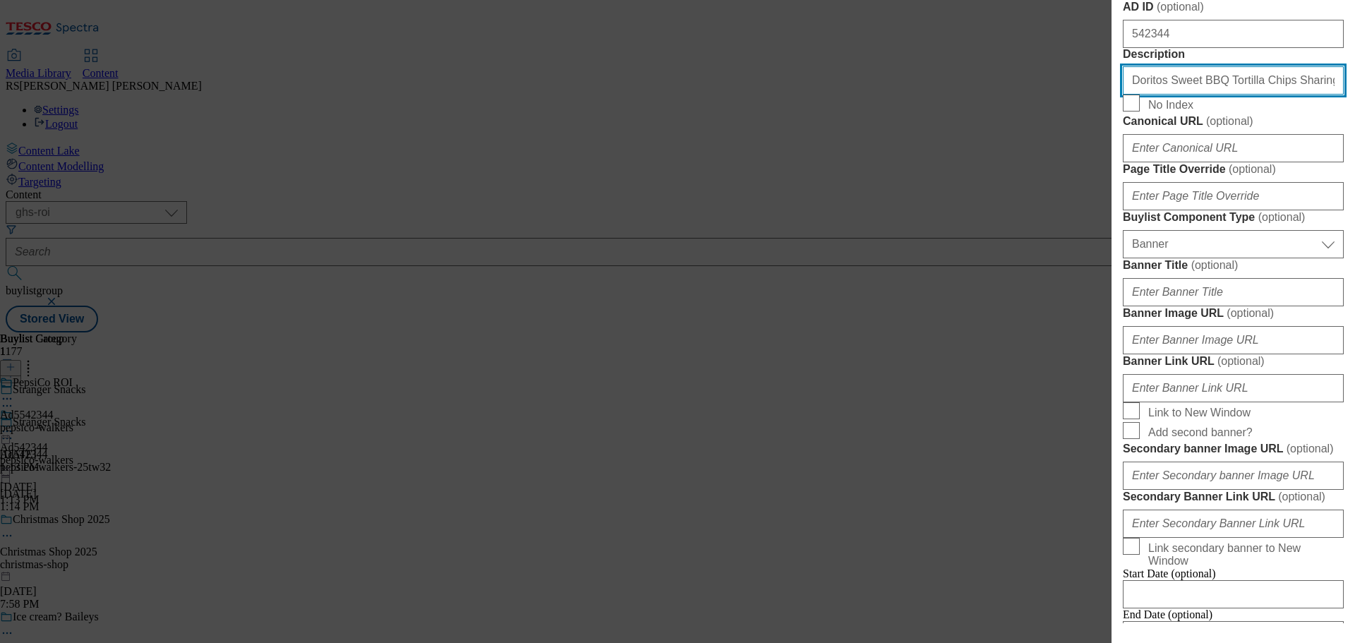
click at [1189, 95] on input "Doritos Sweet BBQ Tortilla Chips Sharing Bag Crisps 180g" at bounding box center [1232, 80] width 221 height 28
paste input "Walkers Wotsits Crunchy Really Cheesy Snacks Crisps 14"
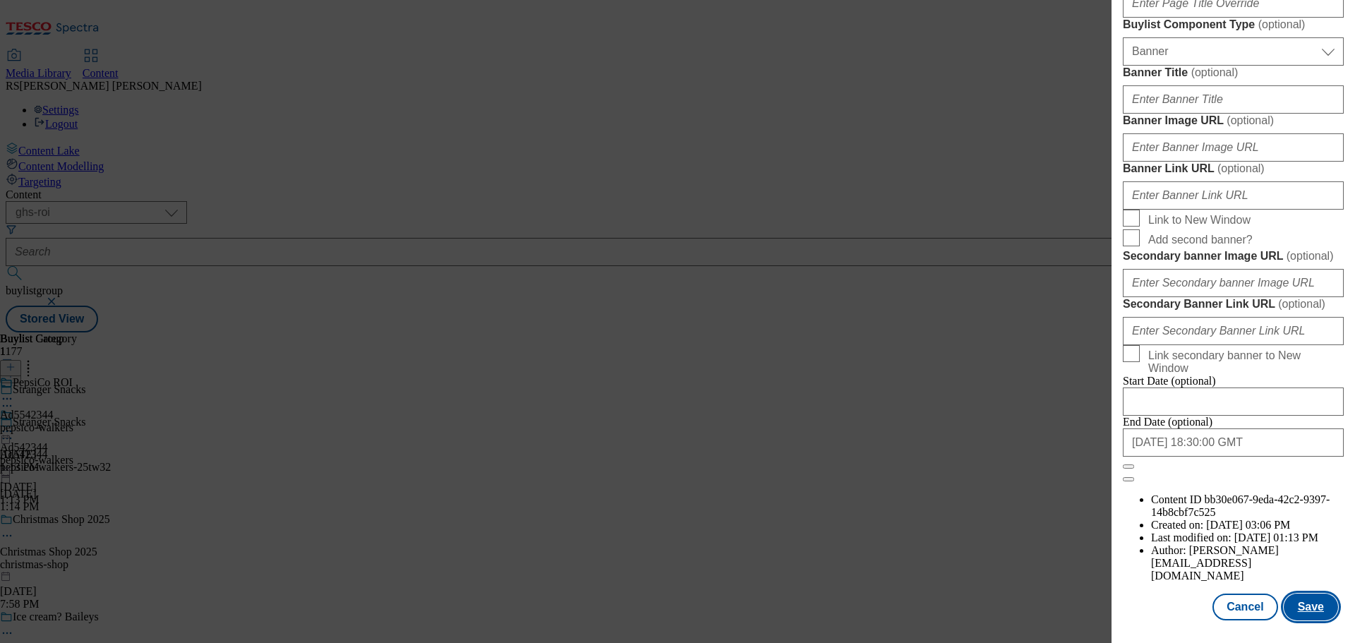
scroll to position [1410, 0]
type input "Walkers Wotsits Crunchy Really Cheesy Snacks Crisps 140g"
click at [1307, 604] on button "Save" at bounding box center [1310, 606] width 54 height 27
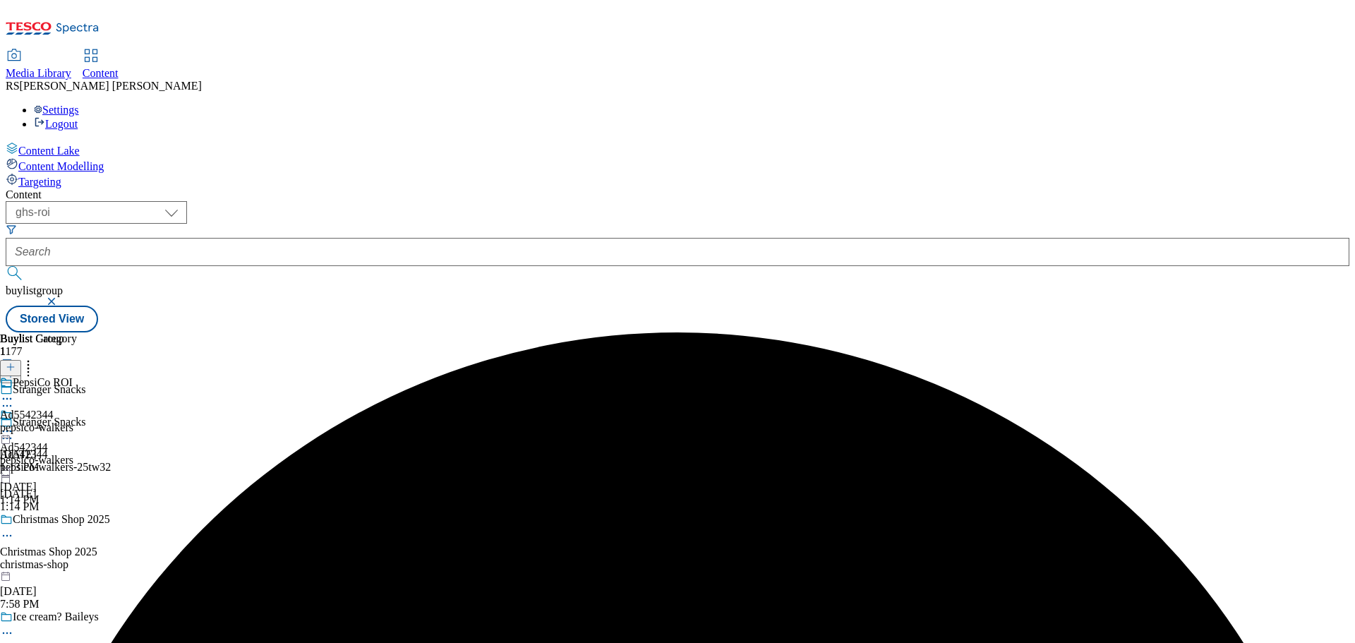
click at [14, 392] on icon at bounding box center [7, 399] width 14 height 14
click at [66, 420] on button "Edit" at bounding box center [46, 428] width 37 height 16
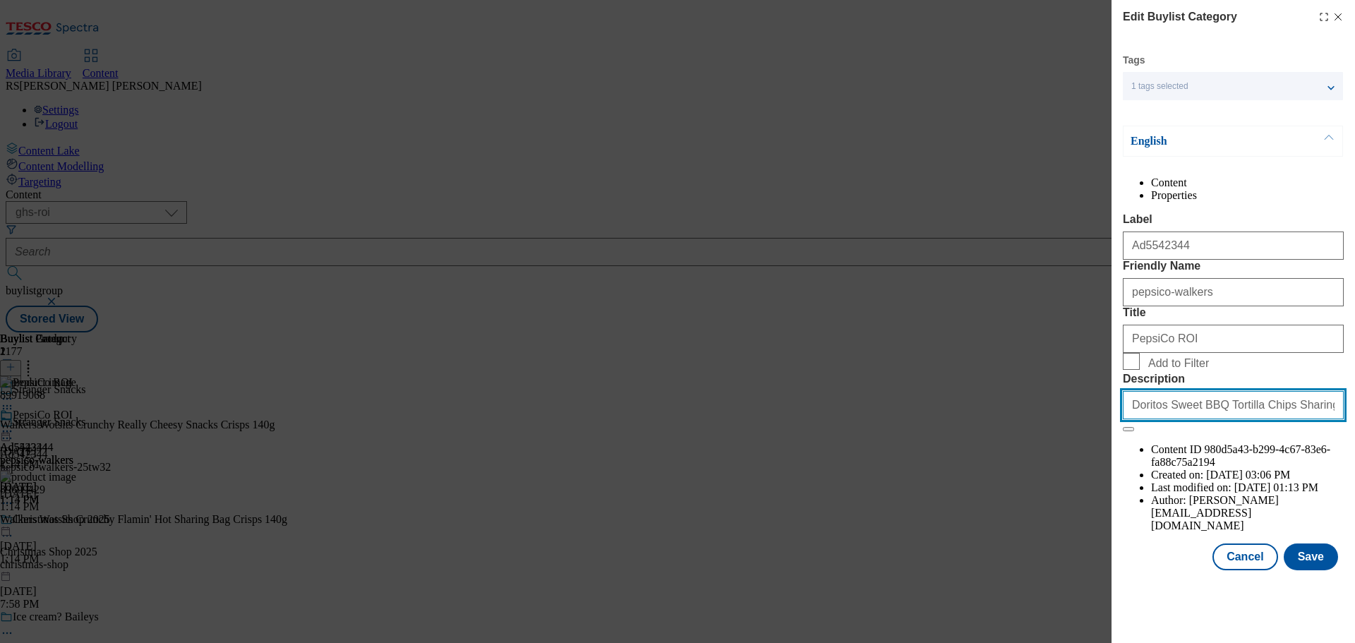
click at [1252, 419] on input "Doritos Sweet BBQ Tortilla Chips Sharing Bag Crisps 180g" at bounding box center [1232, 405] width 221 height 28
paste input "Walkers Wotsits Crunchy Really Cheesy Snacks Crisps 14"
type input "Walkers Wotsits Crunchy Really Cheesy Snacks Crisps 140g"
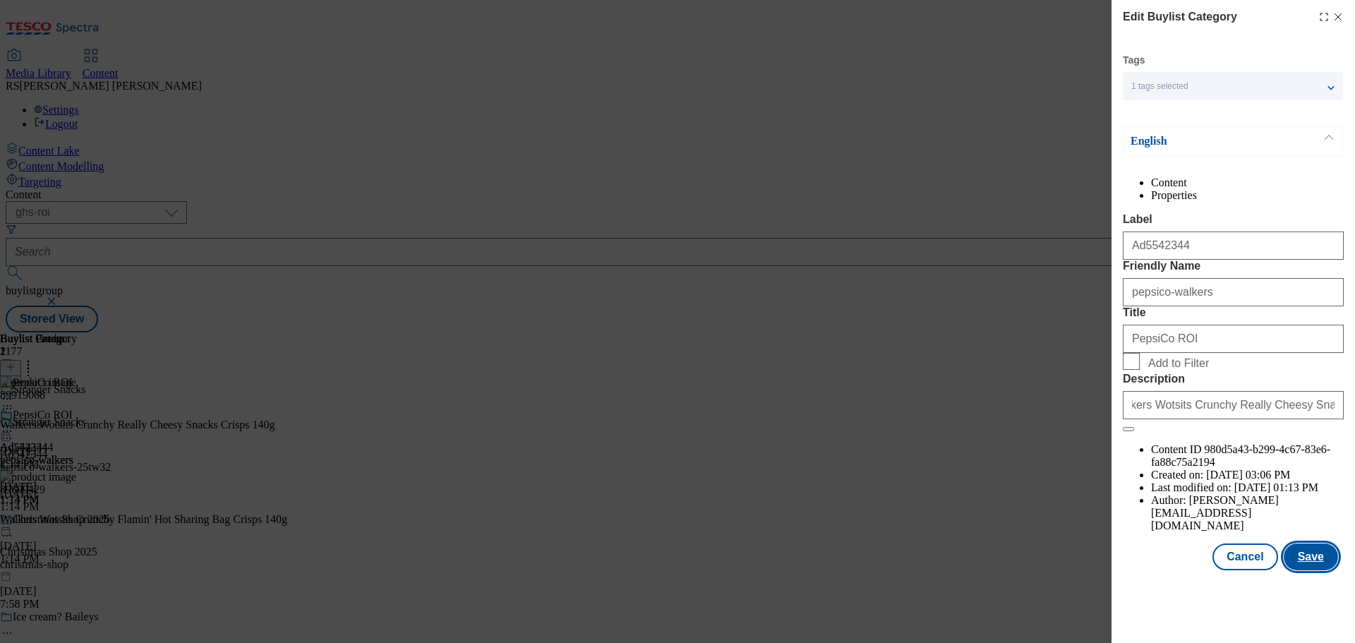
click at [1296, 570] on button "Save" at bounding box center [1310, 556] width 54 height 27
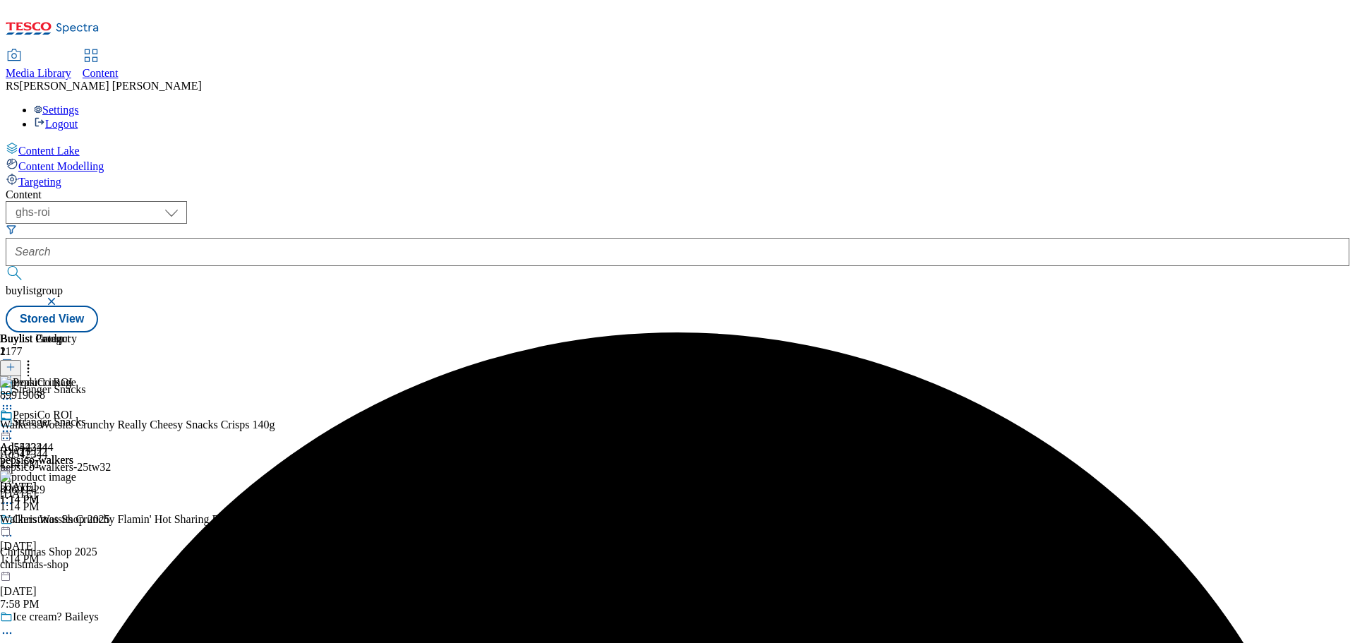
click at [14, 424] on icon at bounding box center [7, 431] width 14 height 14
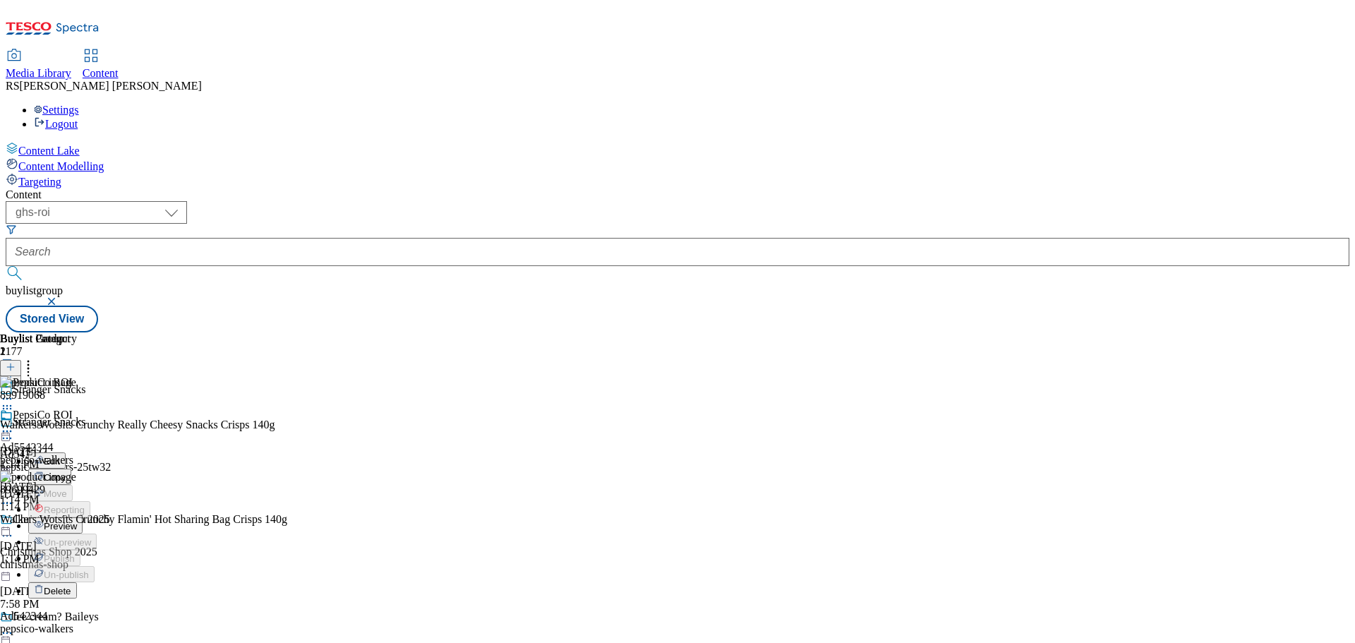
click at [77, 521] on span "Preview" at bounding box center [60, 526] width 33 height 11
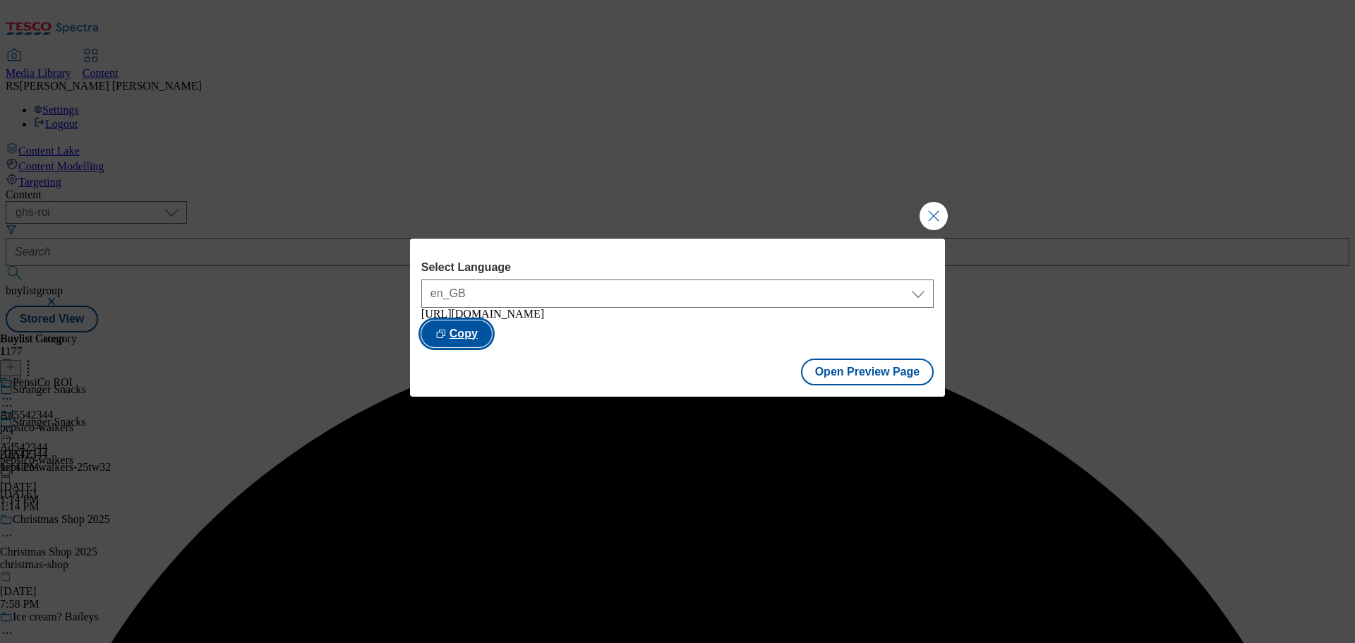
click at [492, 326] on button "Copy" at bounding box center [456, 333] width 71 height 27
